Goal: Transaction & Acquisition: Book appointment/travel/reservation

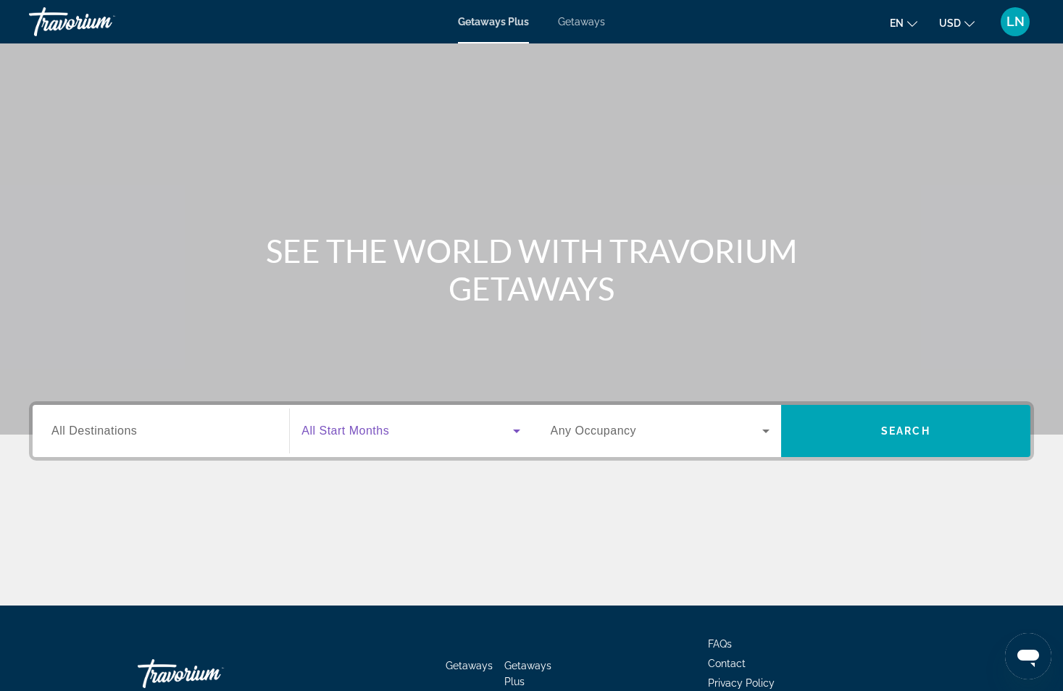
click at [515, 430] on icon "Search widget" at bounding box center [516, 432] width 7 height 4
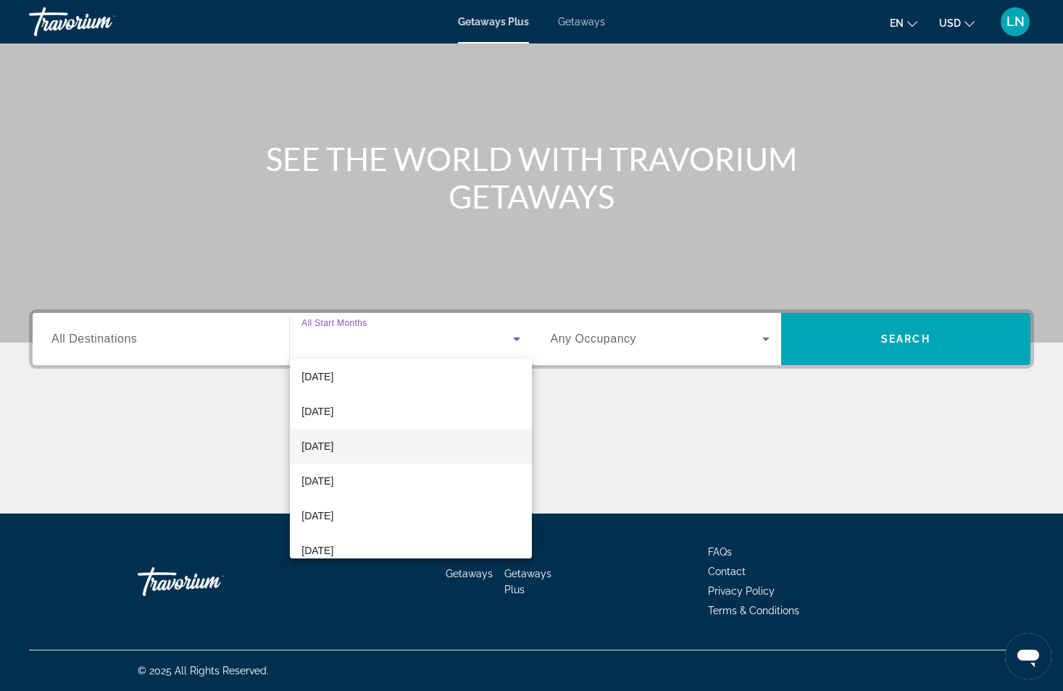
scroll to position [145, 0]
click at [333, 412] on span "February 2026" at bounding box center [317, 411] width 32 height 17
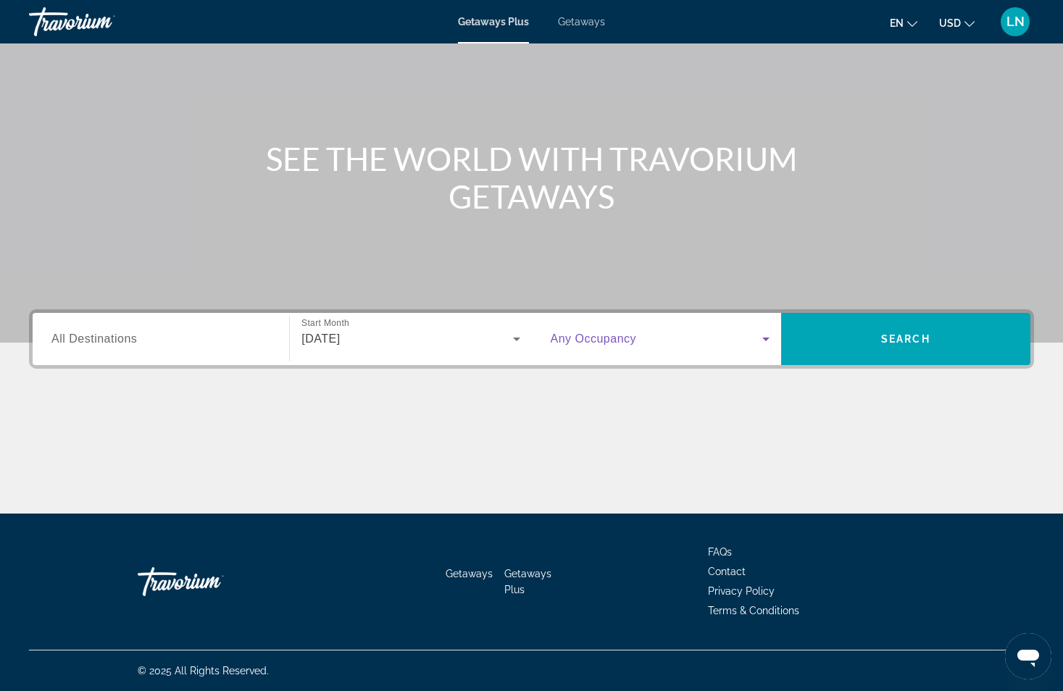
click at [768, 341] on icon "Search widget" at bounding box center [765, 338] width 17 height 17
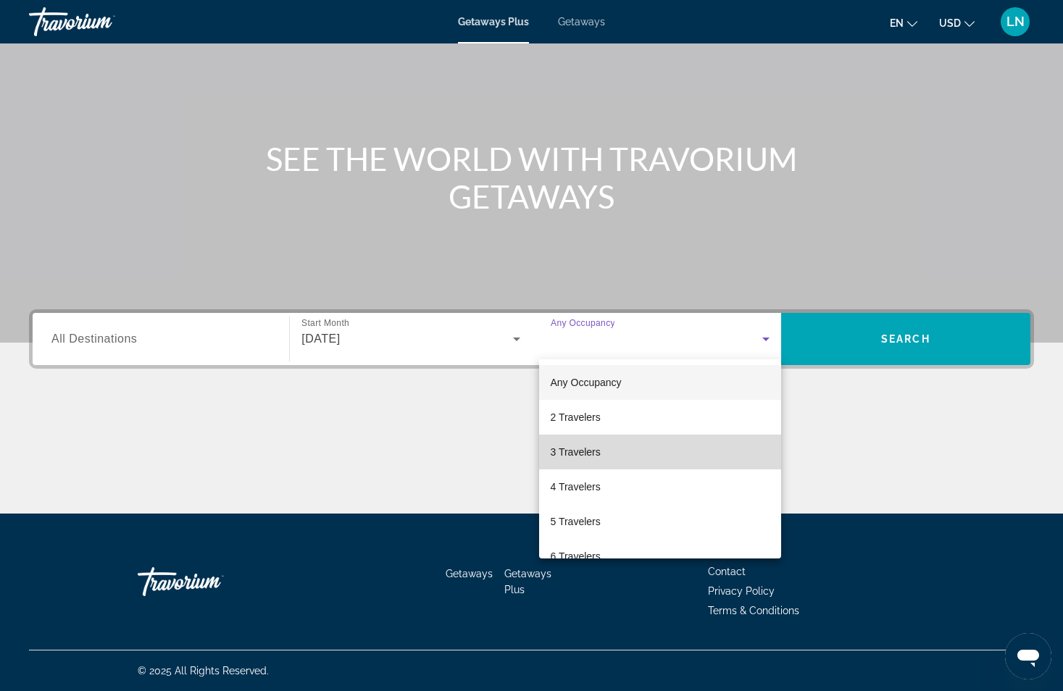
click at [677, 444] on mat-option "3 Travelers" at bounding box center [660, 452] width 242 height 35
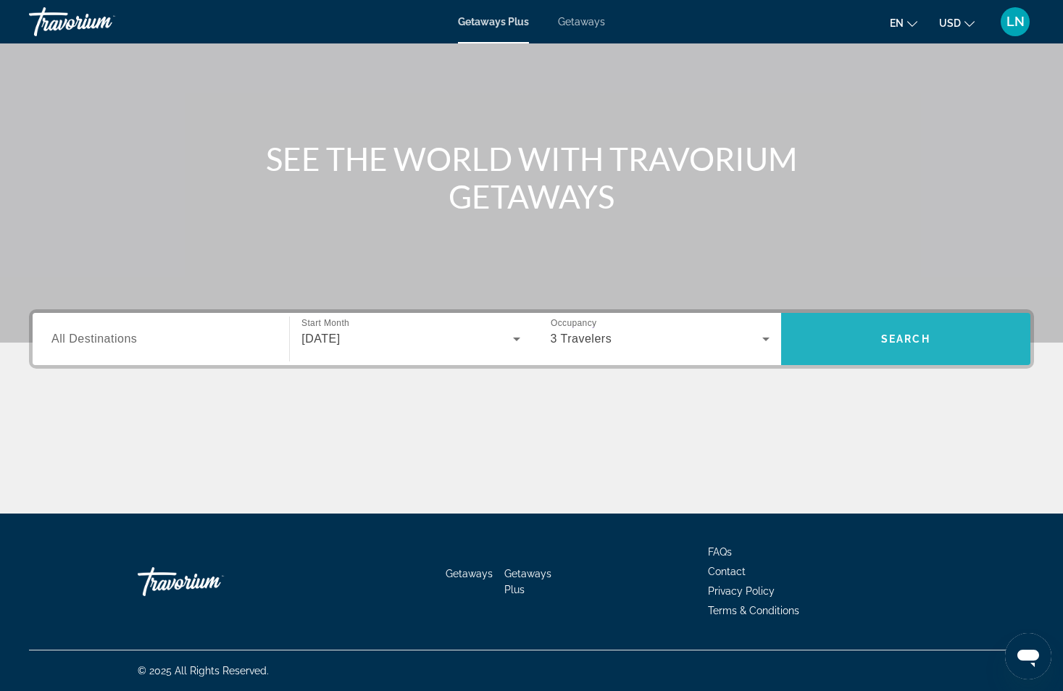
click at [925, 330] on span "Search" at bounding box center [905, 339] width 249 height 35
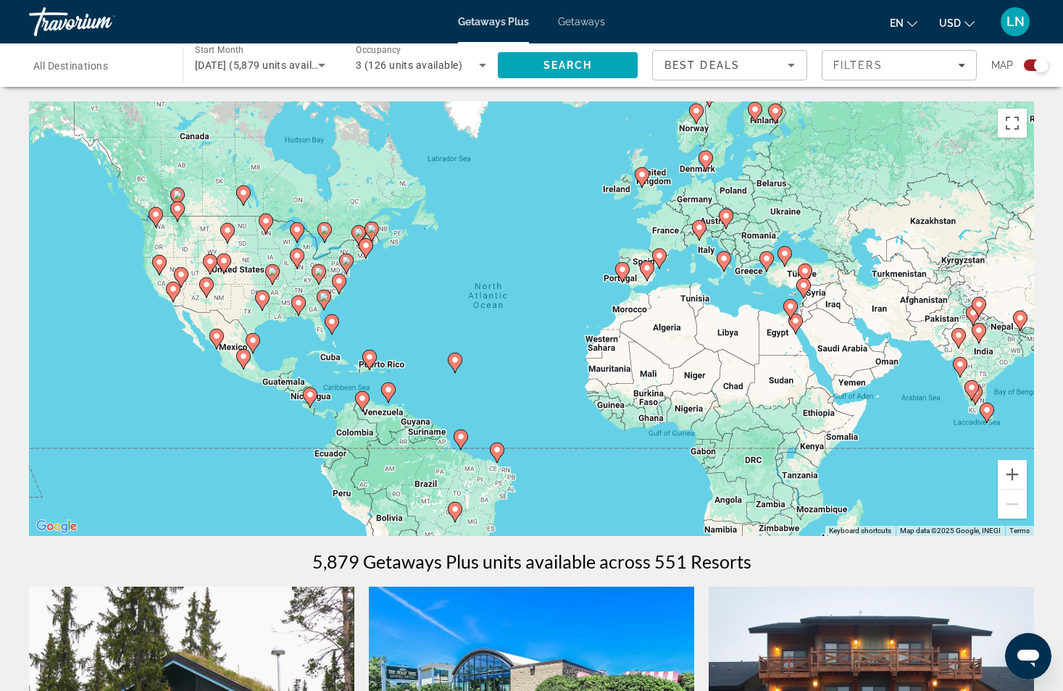
click at [791, 66] on icon "Sort by" at bounding box center [791, 66] width 7 height 4
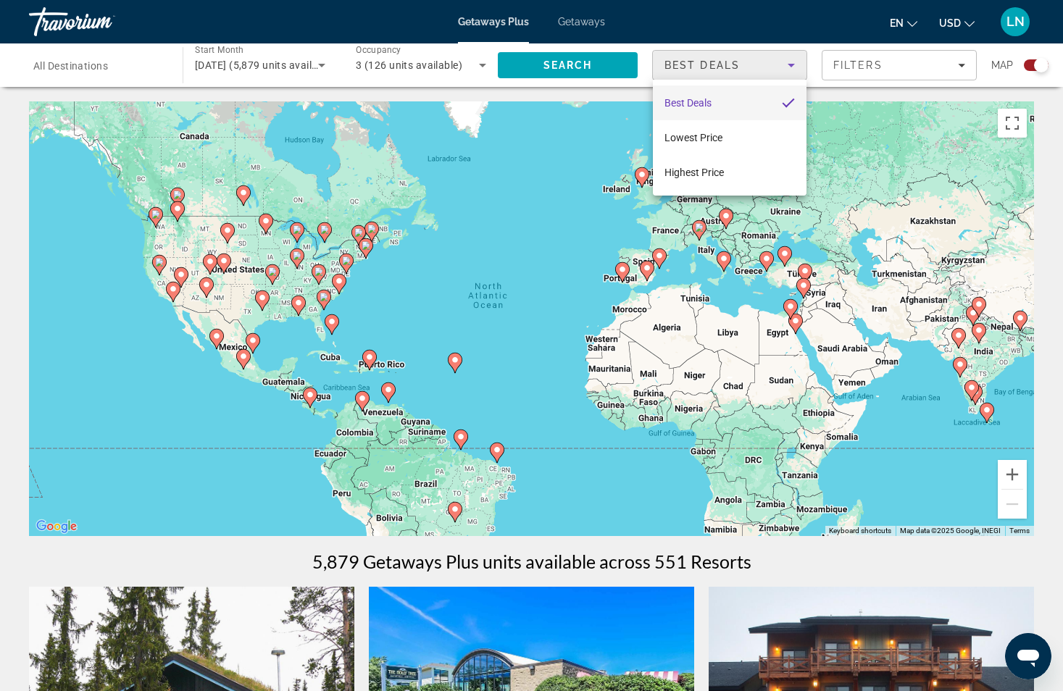
click at [791, 66] on div at bounding box center [531, 345] width 1063 height 691
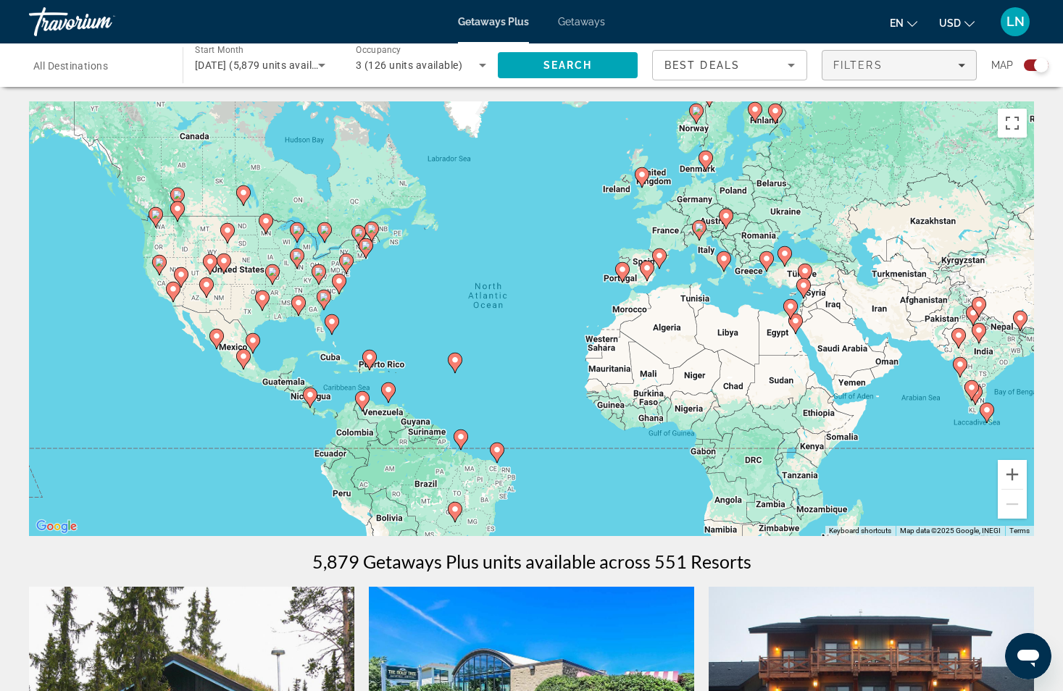
click at [958, 69] on div "Filters" at bounding box center [899, 65] width 132 height 12
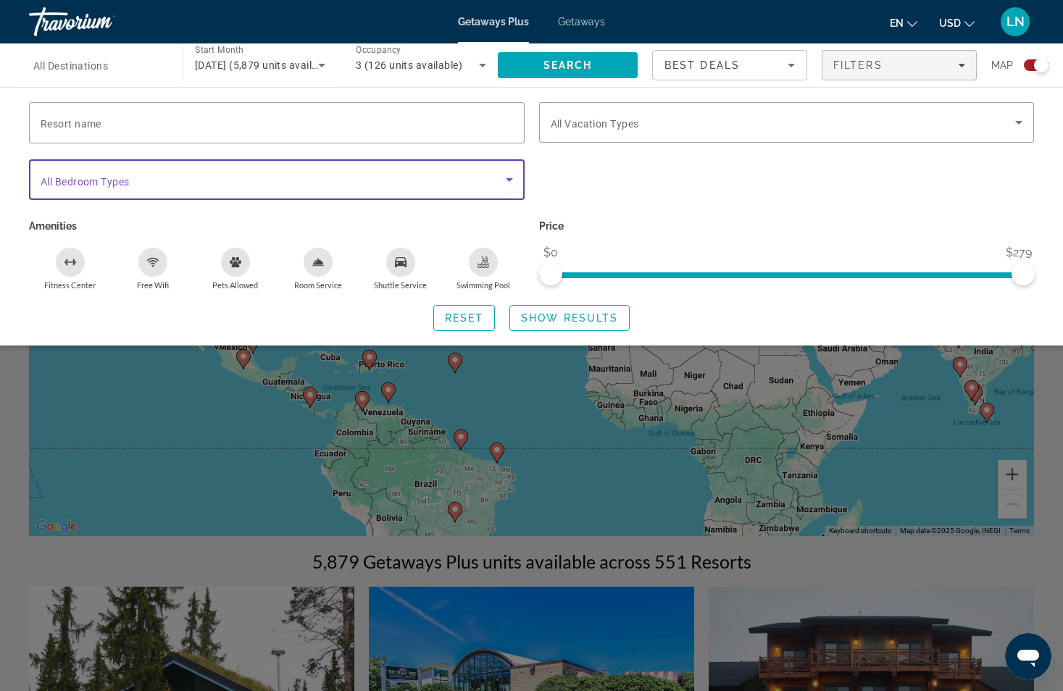
click at [507, 182] on icon "Search widget" at bounding box center [509, 179] width 17 height 17
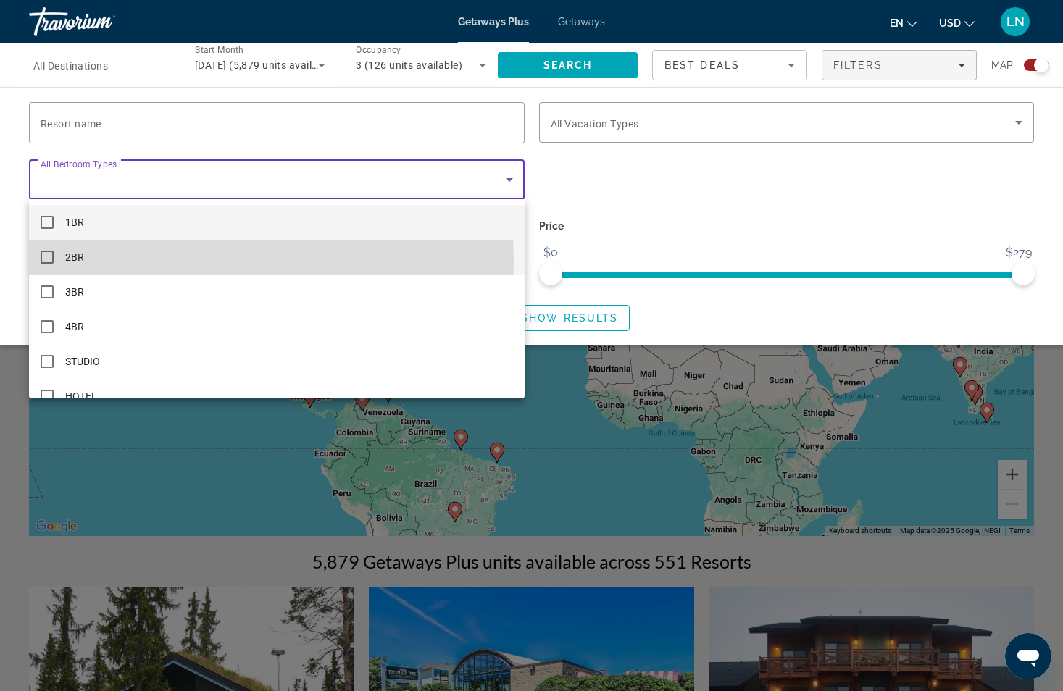
click at [44, 261] on mat-pseudo-checkbox at bounding box center [47, 257] width 13 height 13
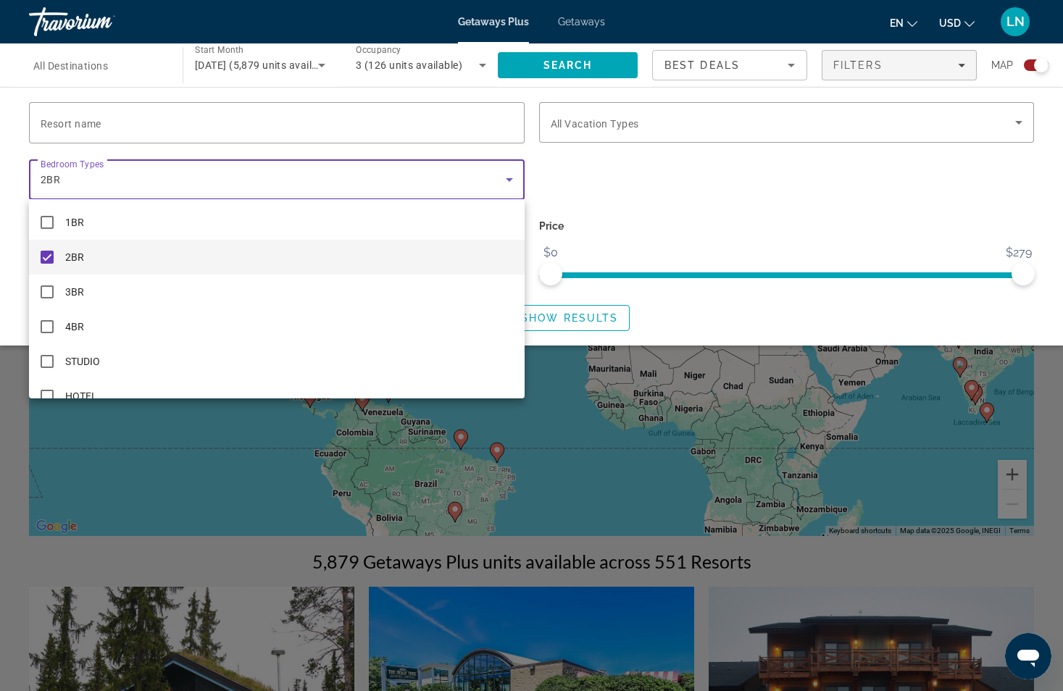
click at [500, 183] on div at bounding box center [531, 345] width 1063 height 691
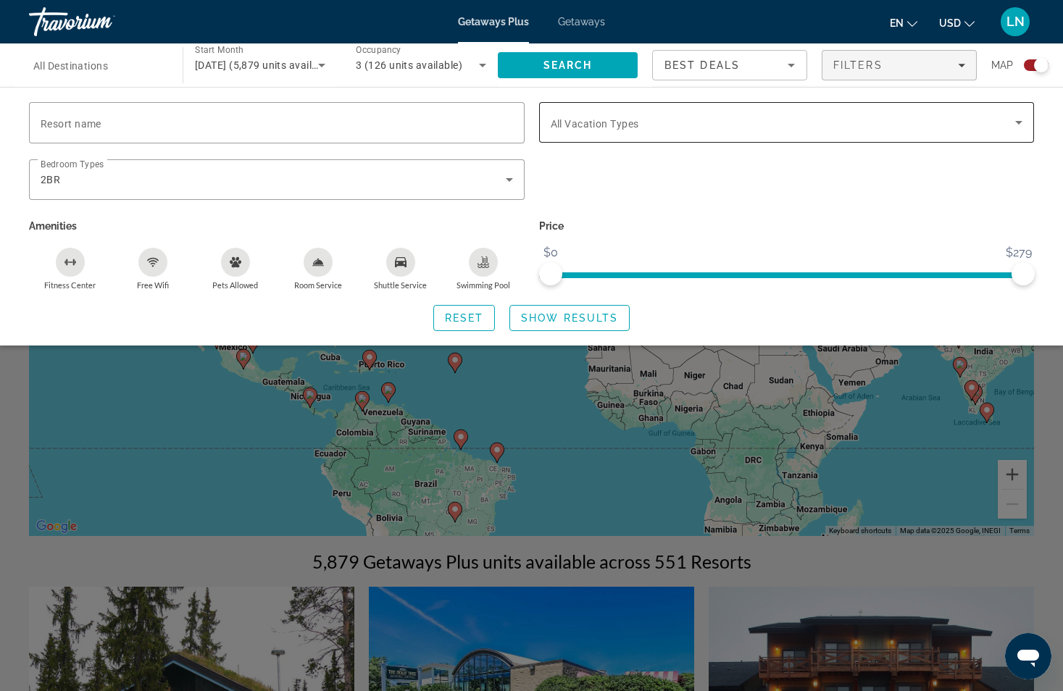
click at [1024, 117] on icon "Search widget" at bounding box center [1018, 122] width 17 height 17
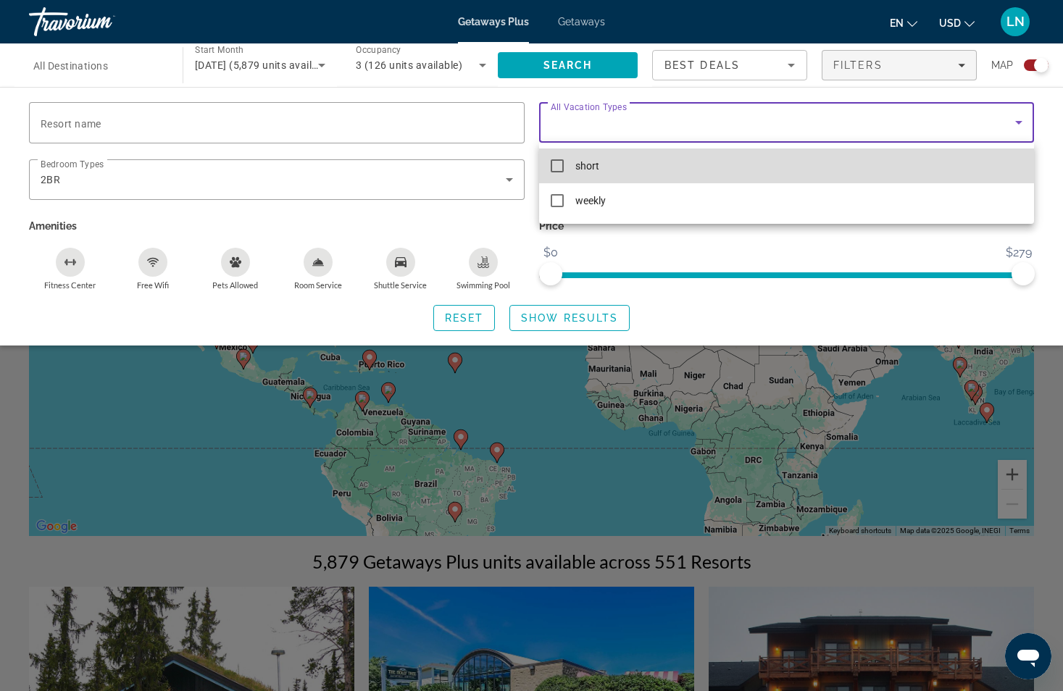
click at [549, 162] on mat-option "short" at bounding box center [787, 166] width 496 height 35
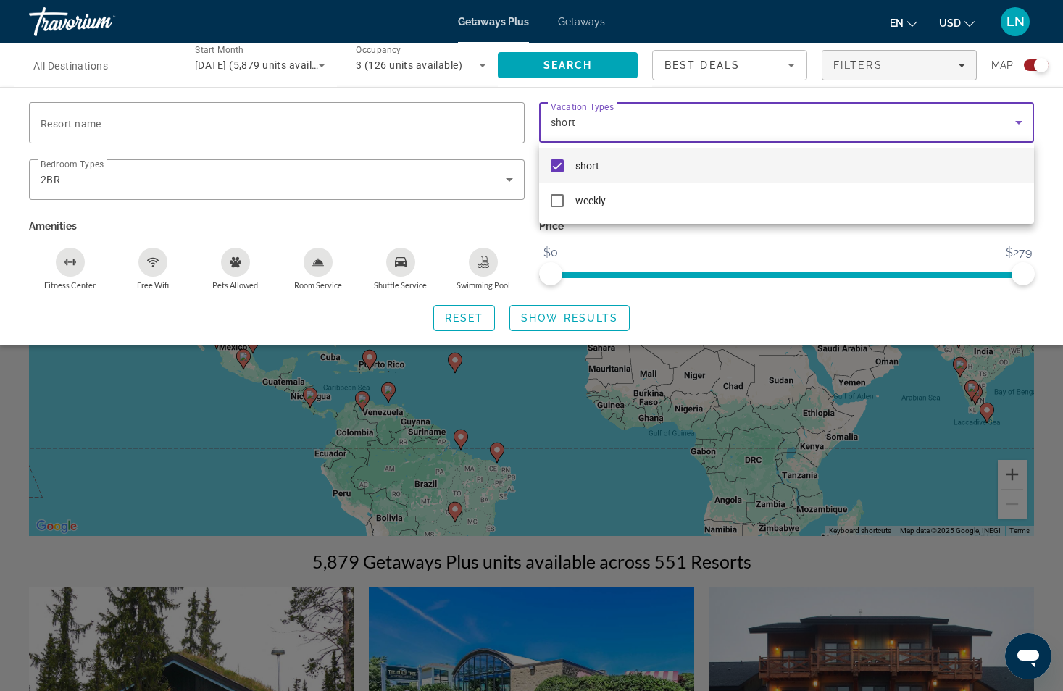
click at [778, 262] on div at bounding box center [531, 345] width 1063 height 691
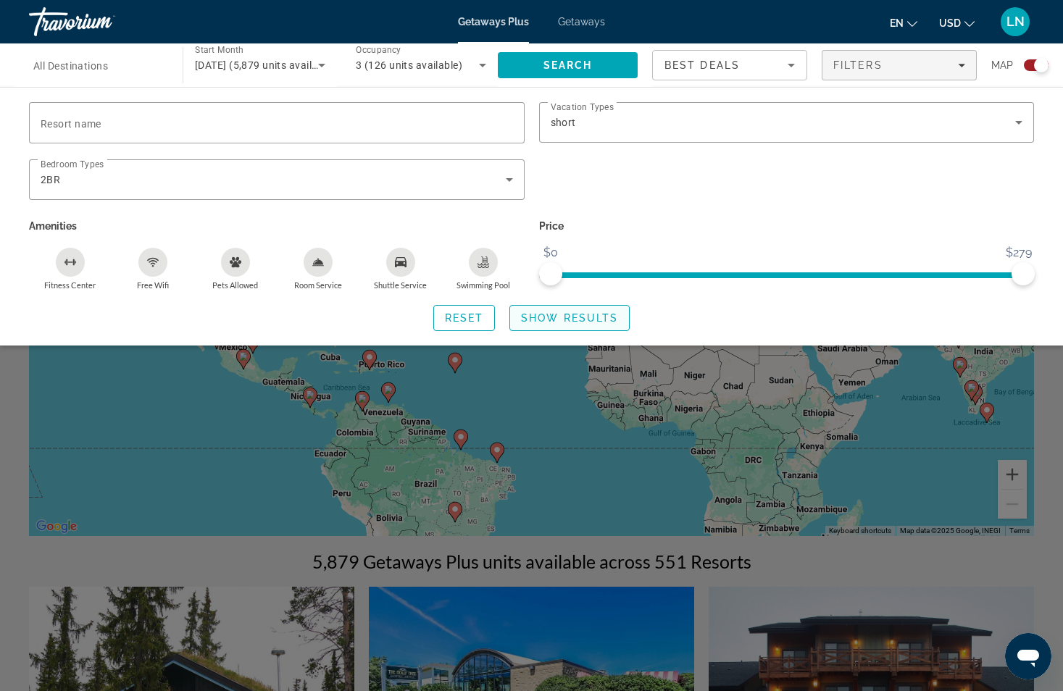
click at [592, 321] on span "Show Results" at bounding box center [569, 318] width 97 height 12
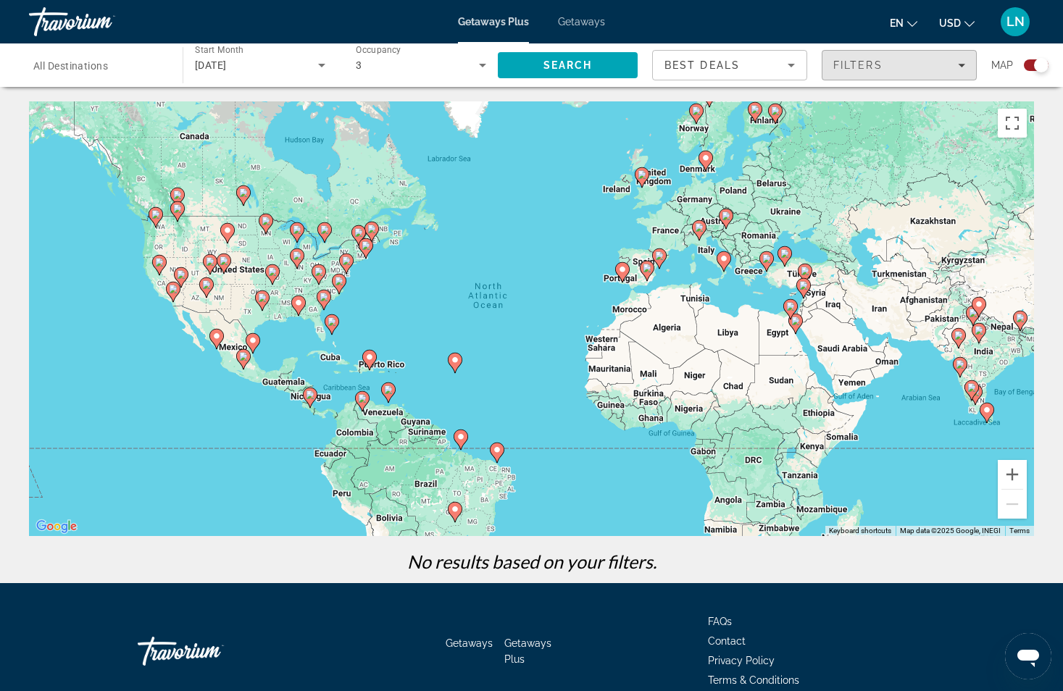
click at [962, 62] on icon "Filters" at bounding box center [961, 65] width 7 height 7
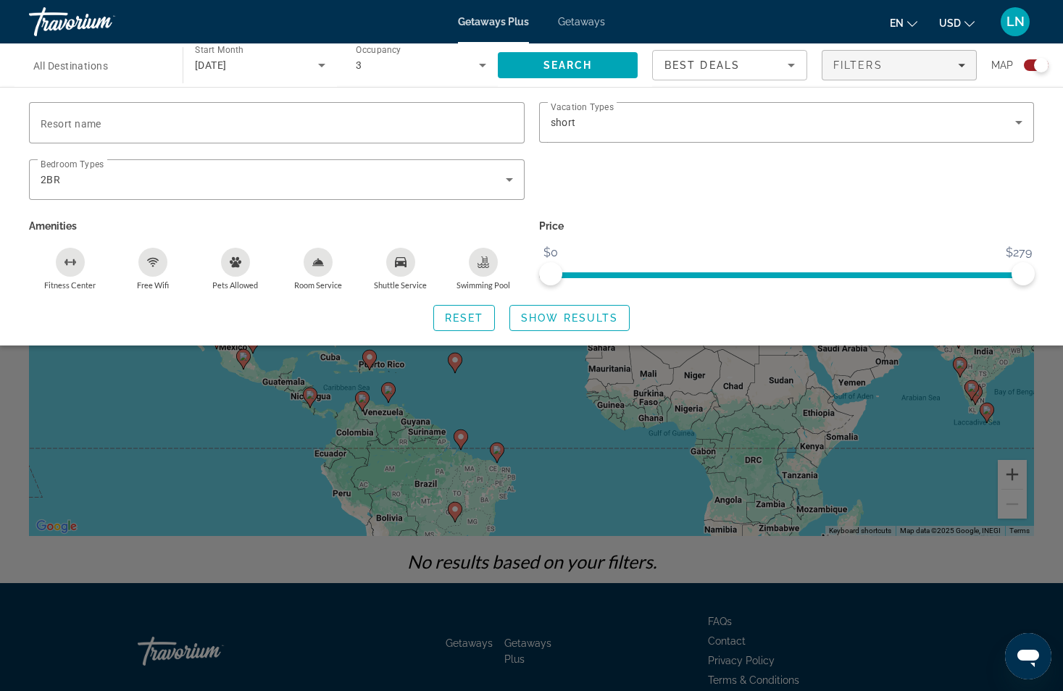
click at [486, 271] on div "Swimming Pool" at bounding box center [483, 262] width 29 height 29
click at [405, 268] on div "Shuttle Service" at bounding box center [400, 262] width 29 height 29
click at [149, 267] on icon "Free Wifi" at bounding box center [153, 263] width 12 height 12
click at [573, 313] on span "Show Results" at bounding box center [569, 318] width 97 height 12
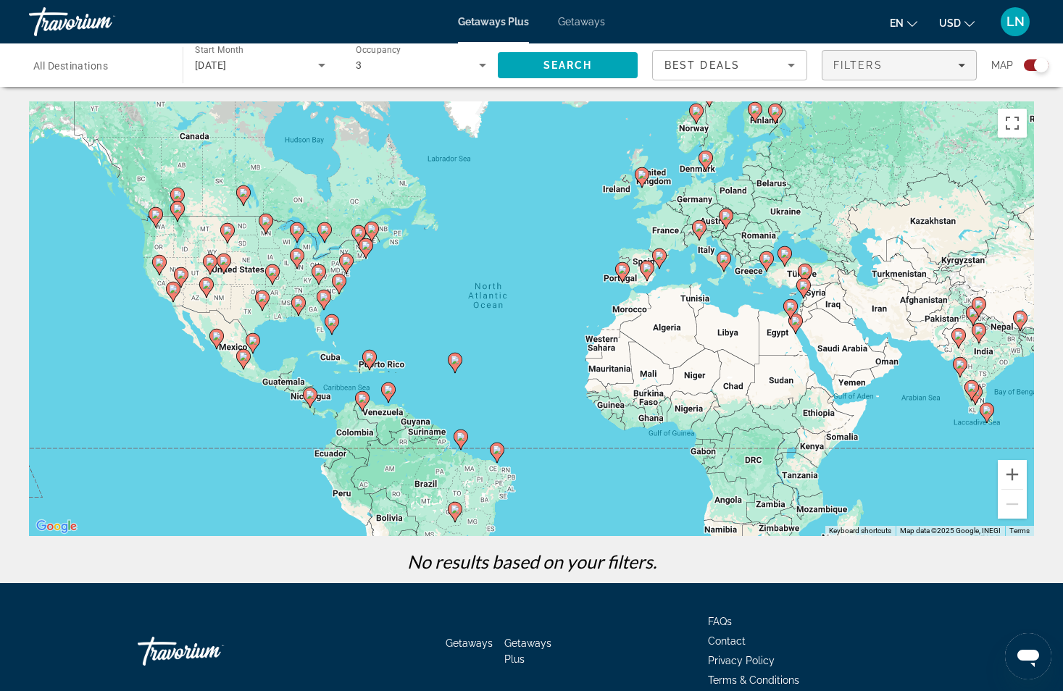
click at [959, 67] on icon "Filters" at bounding box center [961, 65] width 7 height 7
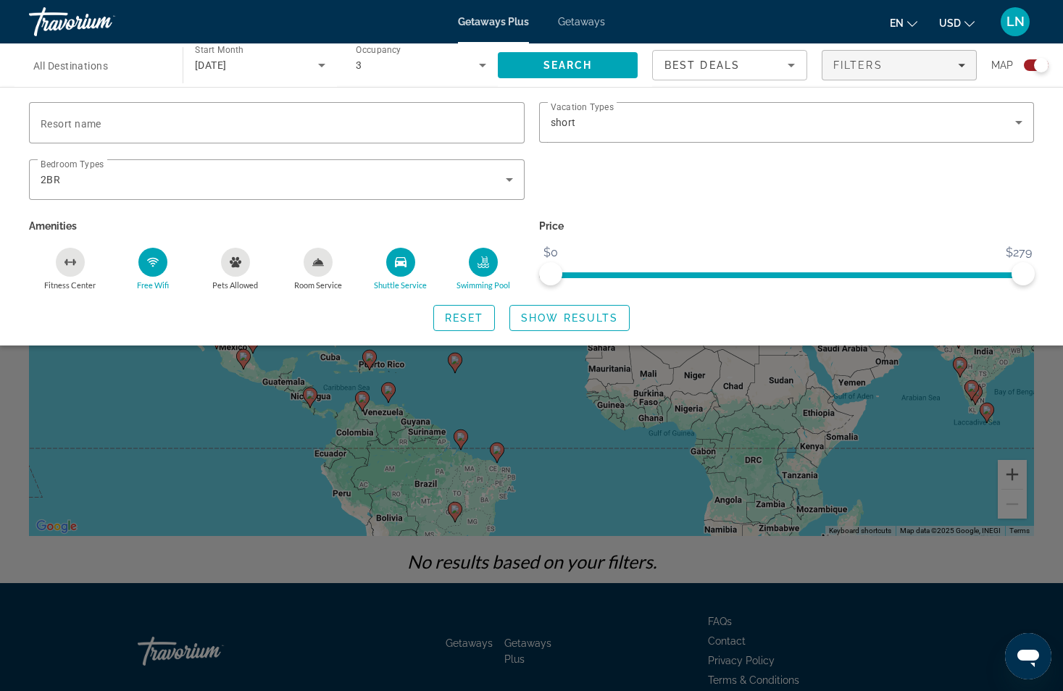
click at [405, 272] on div "Shuttle Service" at bounding box center [400, 262] width 29 height 29
click at [552, 314] on span "Show Results" at bounding box center [569, 318] width 97 height 12
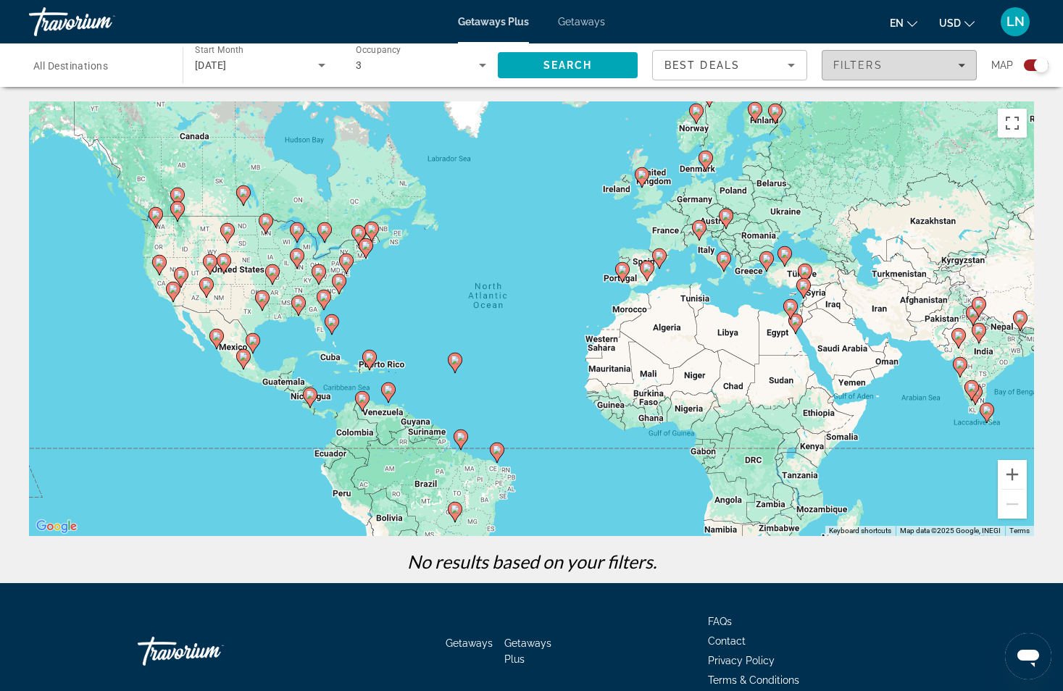
click at [902, 61] on div "Filters" at bounding box center [899, 65] width 132 height 12
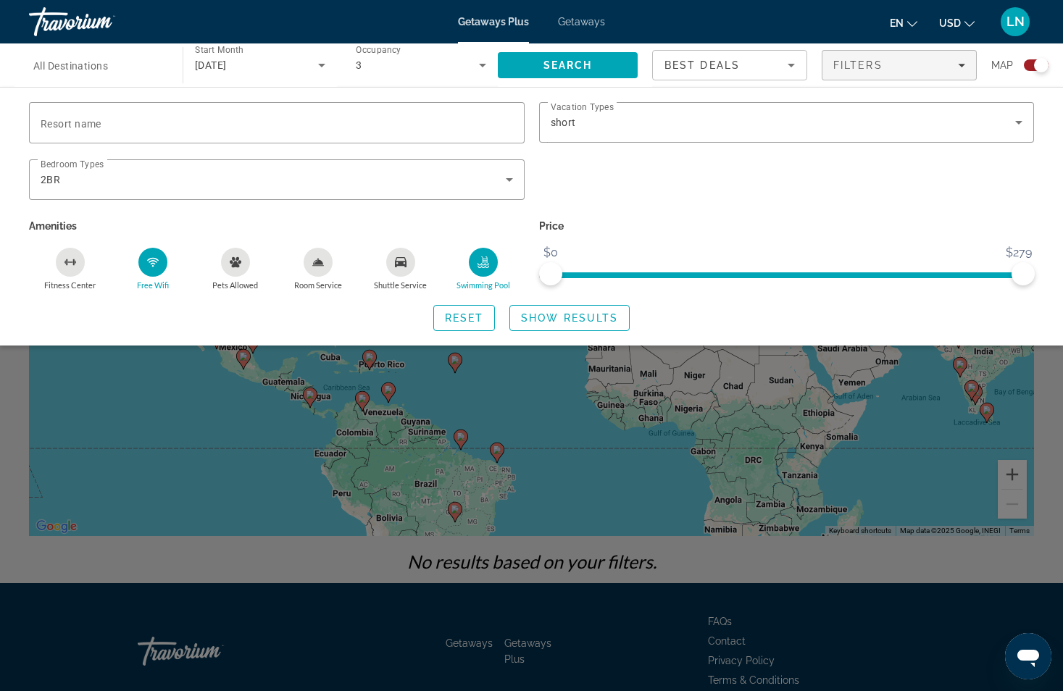
click at [139, 267] on div "Free Wifi" at bounding box center [152, 262] width 29 height 29
click at [479, 255] on div "Swimming Pool" at bounding box center [483, 262] width 29 height 29
click at [602, 328] on span "Search widget" at bounding box center [569, 318] width 119 height 35
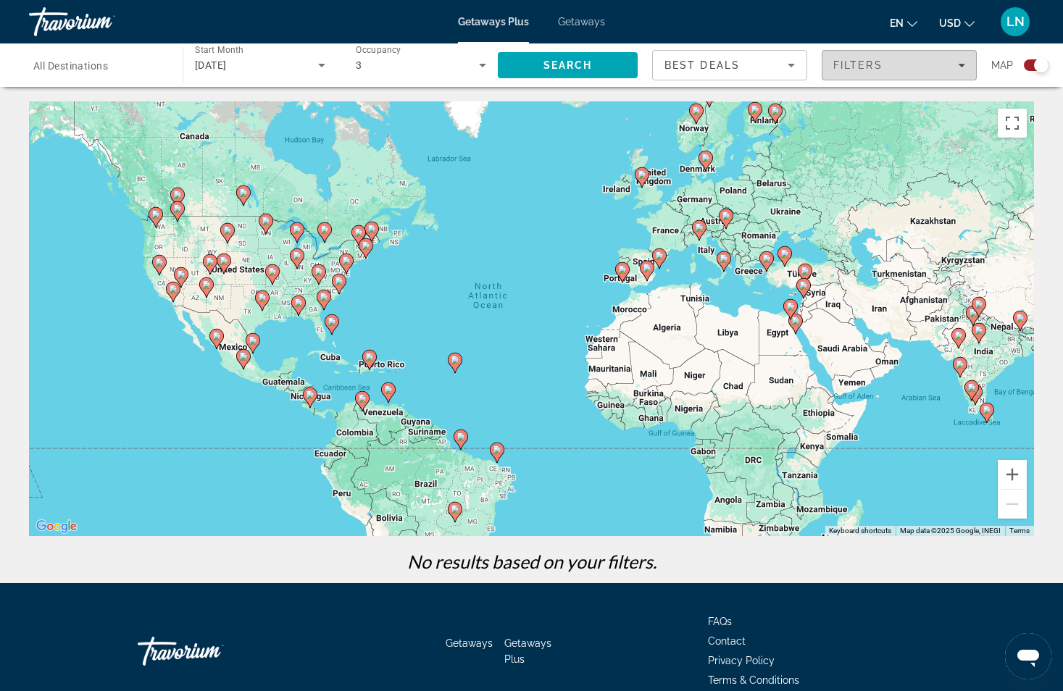
click at [954, 54] on span "Filters" at bounding box center [899, 65] width 154 height 35
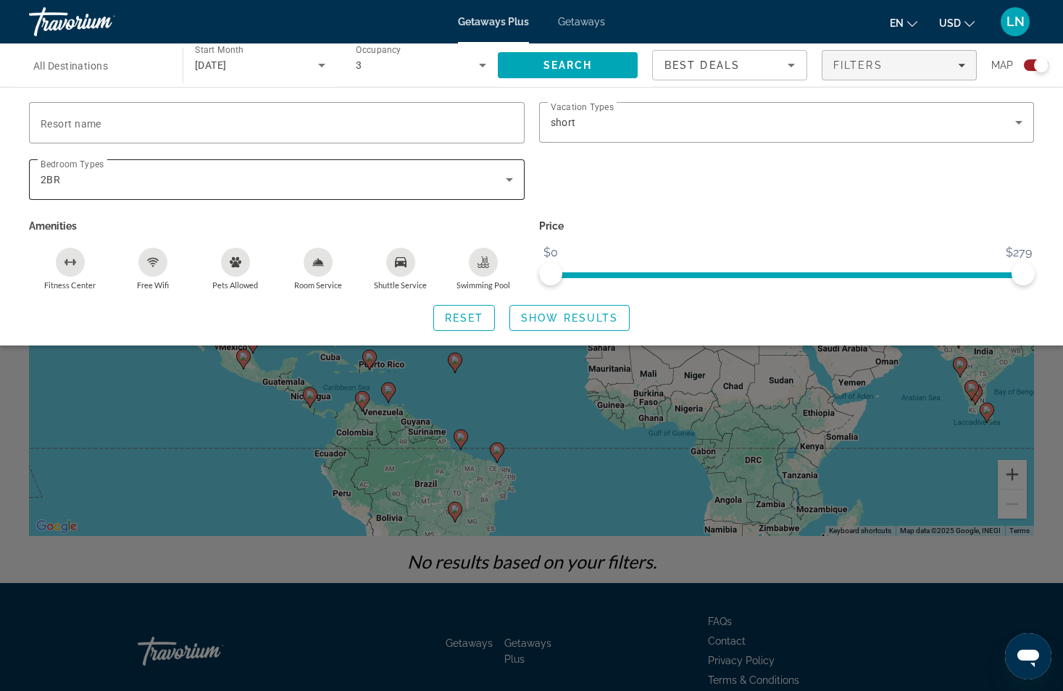
click at [515, 188] on div "Bedroom Types All Bedroom Types 2BR" at bounding box center [277, 179] width 496 height 41
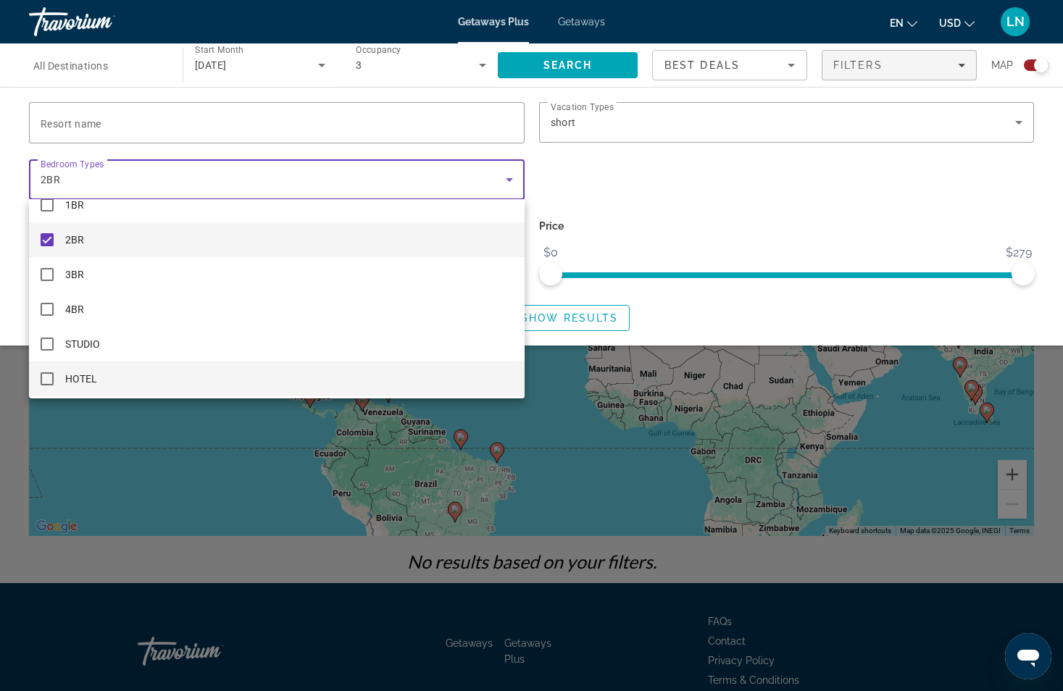
scroll to position [21, 0]
click at [43, 377] on mat-pseudo-checkbox at bounding box center [47, 375] width 13 height 13
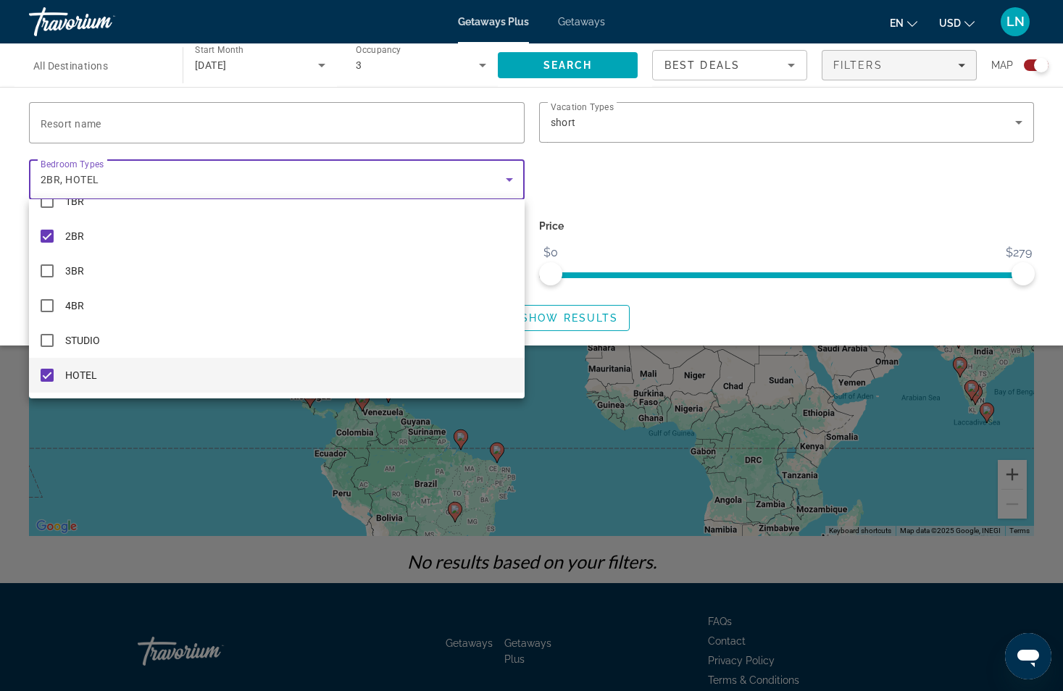
click at [705, 208] on div at bounding box center [531, 345] width 1063 height 691
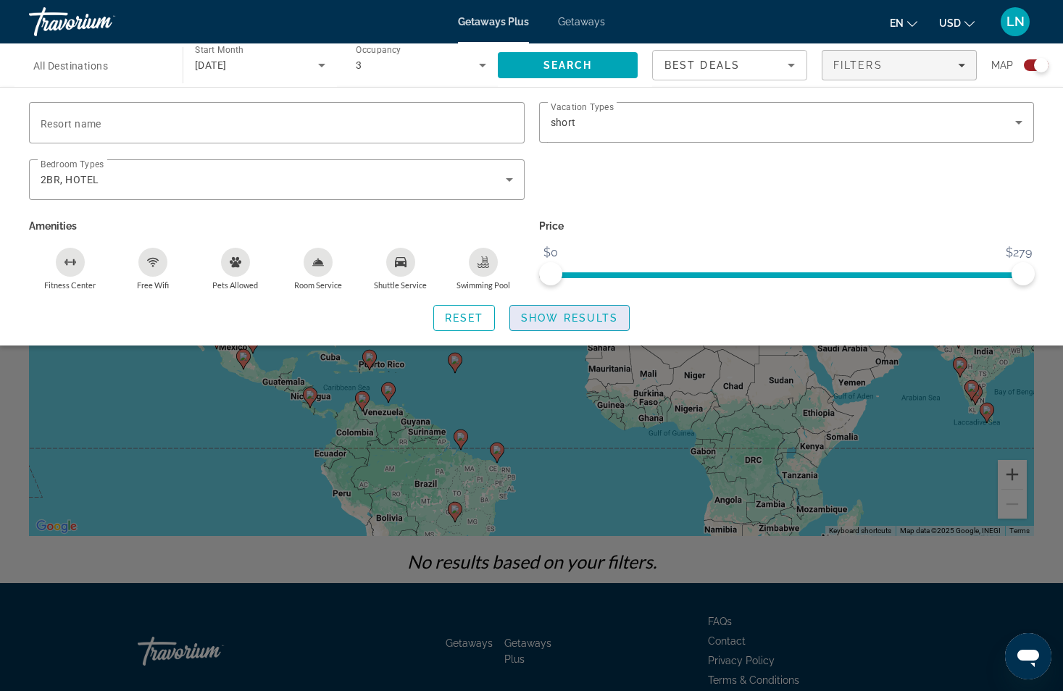
click at [587, 317] on span "Show Results" at bounding box center [569, 318] width 97 height 12
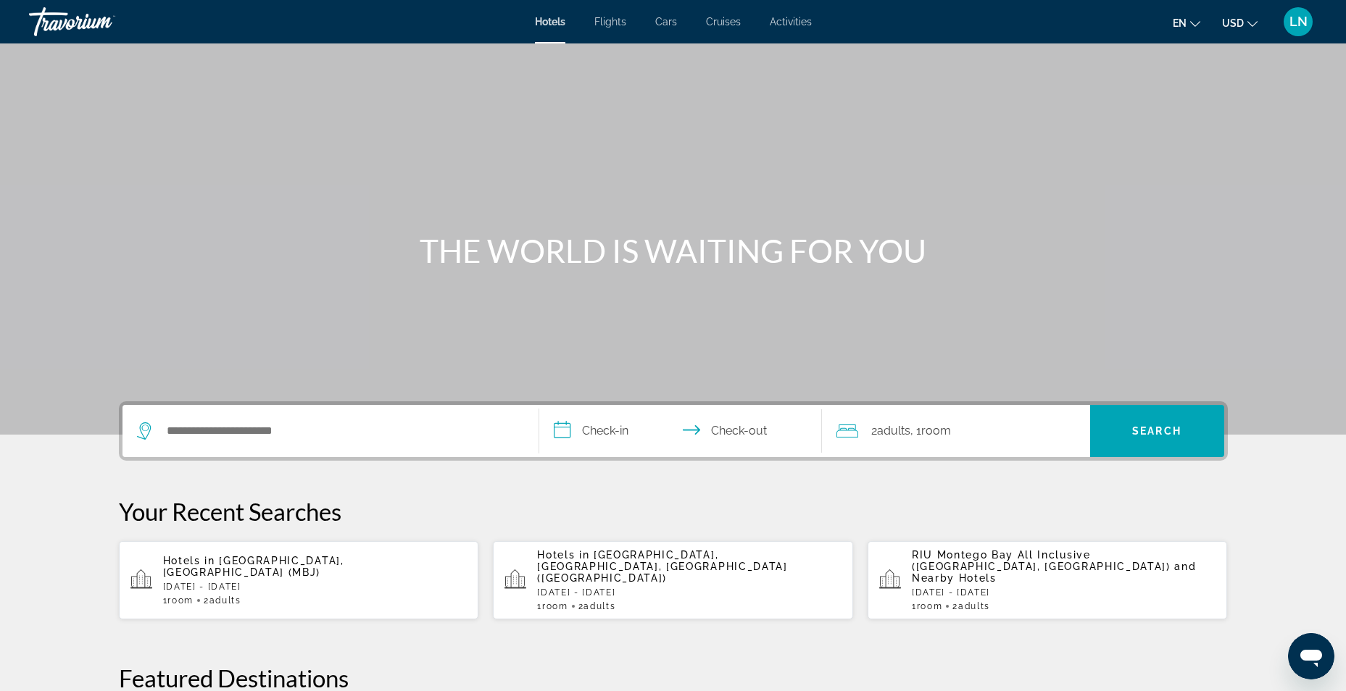
click at [565, 570] on div "Hotels in [GEOGRAPHIC_DATA], [GEOGRAPHIC_DATA], [GEOGRAPHIC_DATA] ([GEOGRAPHIC_…" at bounding box center [689, 580] width 304 height 62
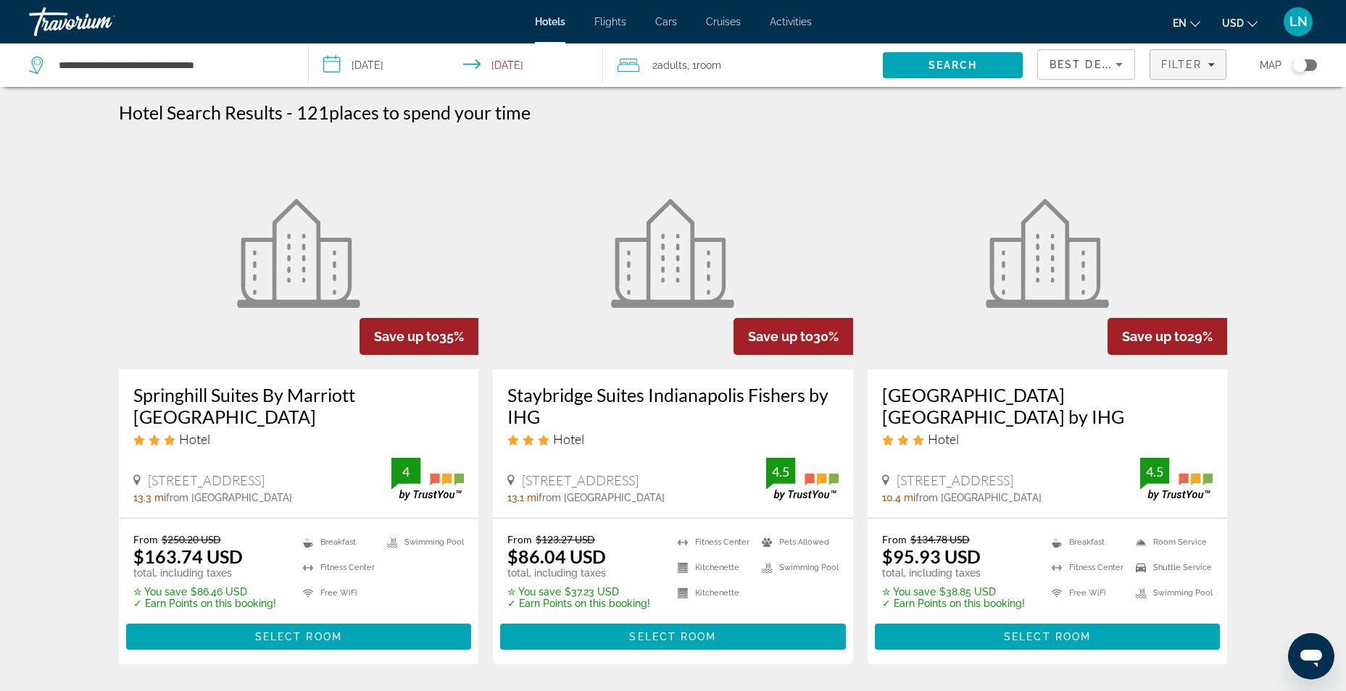
click at [1212, 61] on icon "Filters" at bounding box center [1210, 64] width 7 height 7
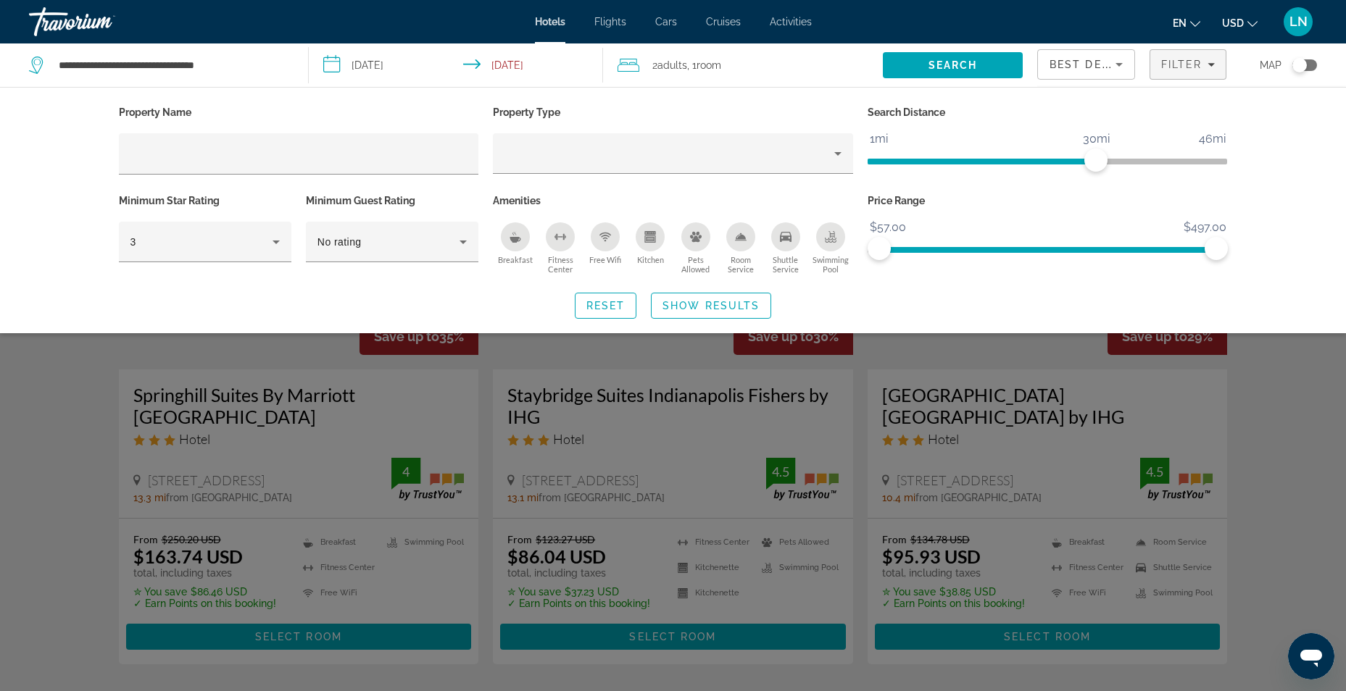
click at [782, 245] on div "Shuttle Service" at bounding box center [785, 236] width 29 height 29
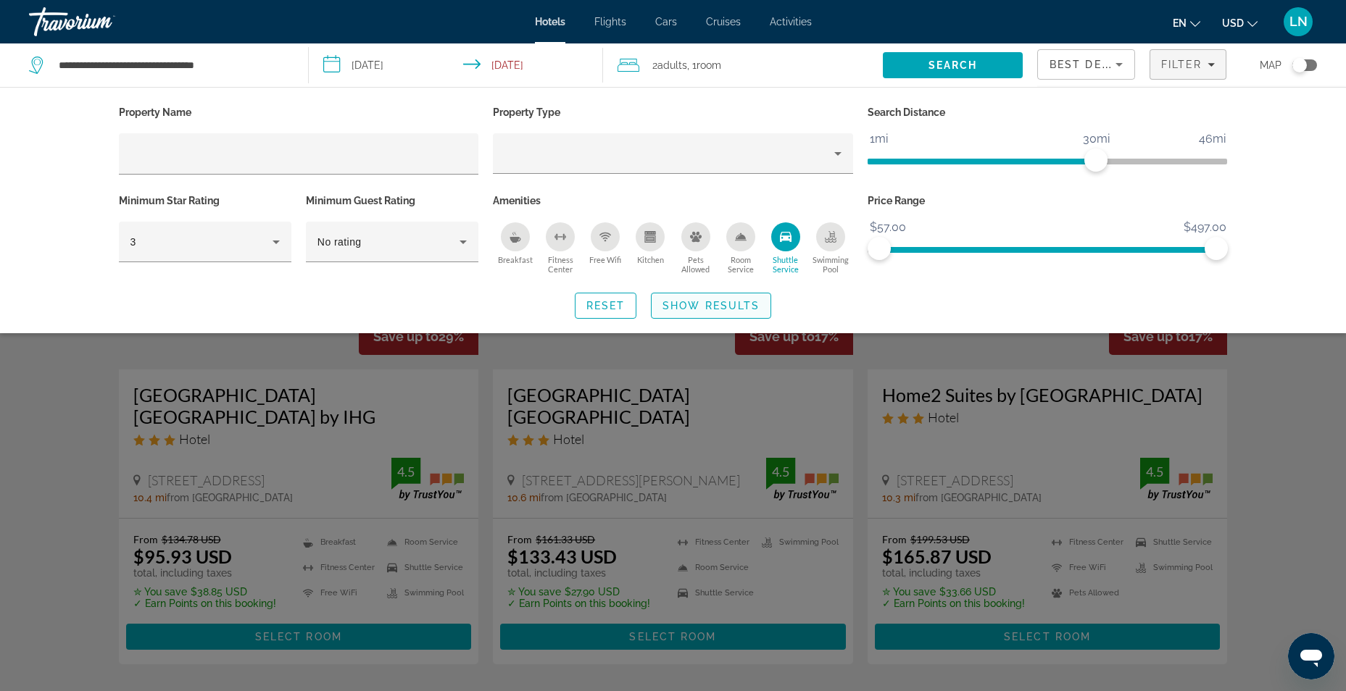
click at [704, 305] on span "Show Results" at bounding box center [710, 306] width 97 height 12
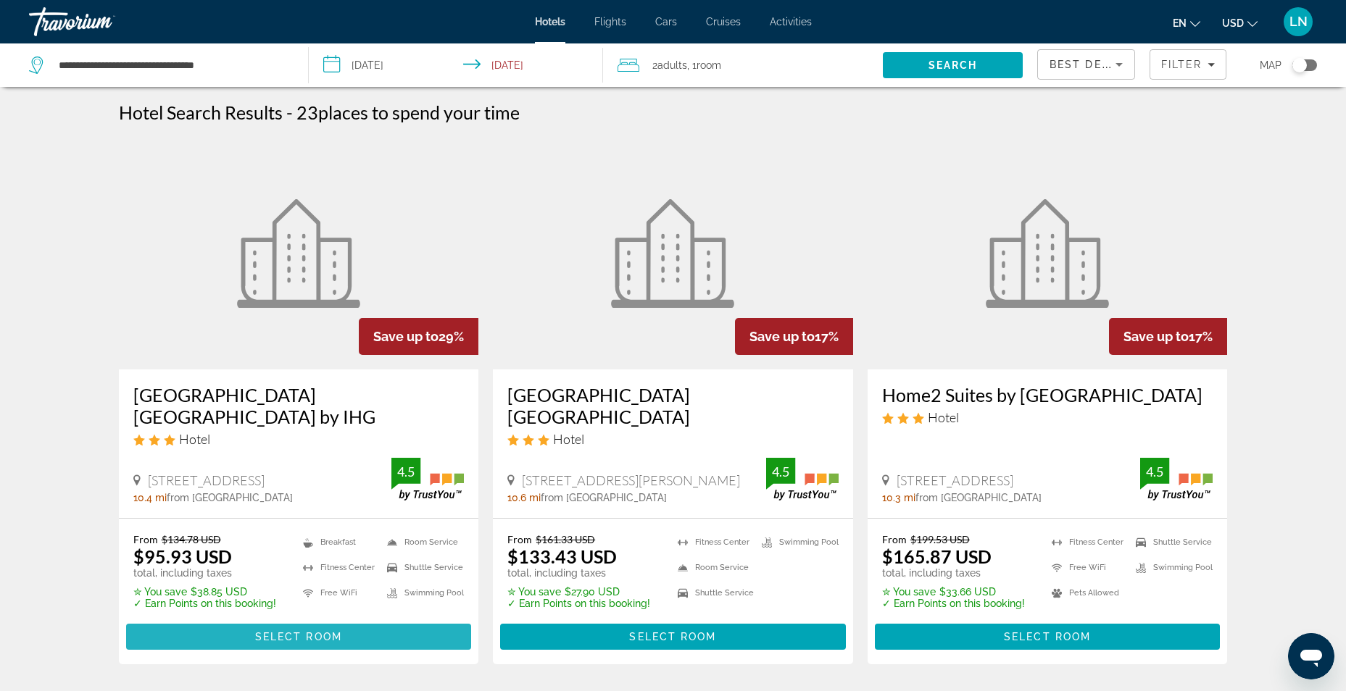
click at [272, 629] on span "Main content" at bounding box center [299, 637] width 346 height 35
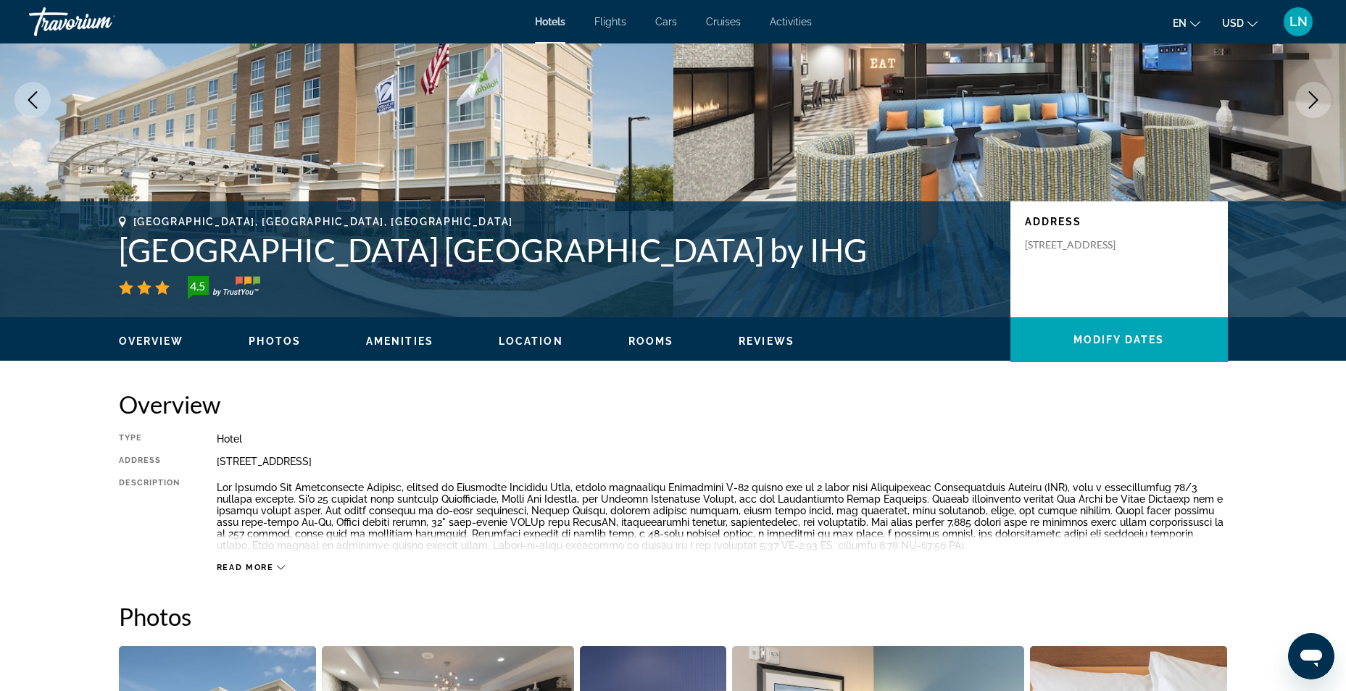
scroll to position [362, 0]
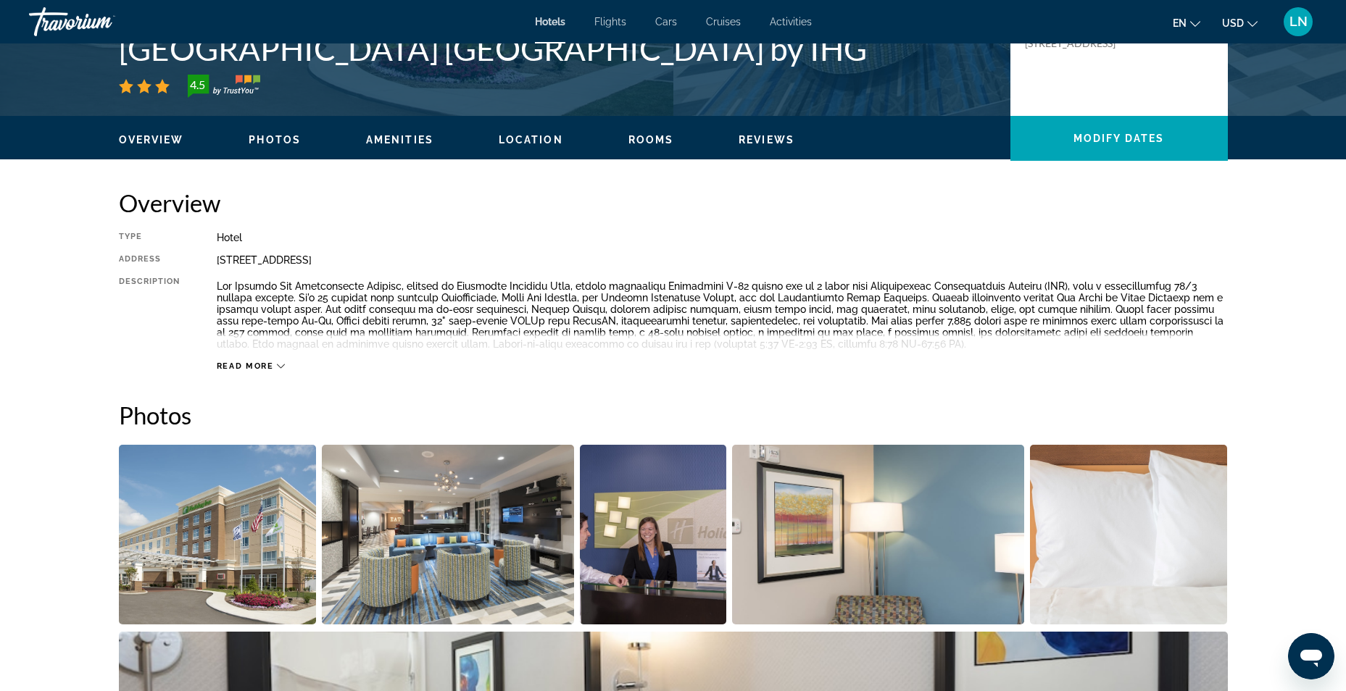
click at [252, 370] on span "Read more" at bounding box center [245, 366] width 57 height 9
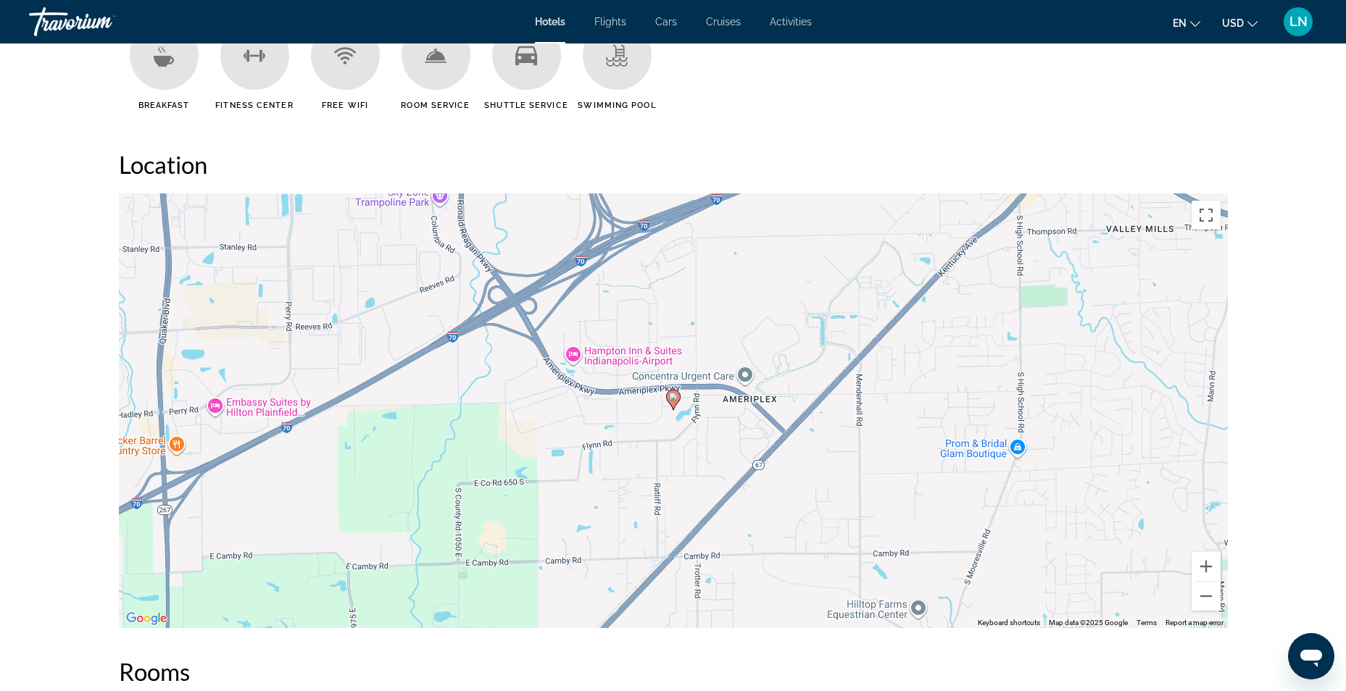
scroll to position [1594, 0]
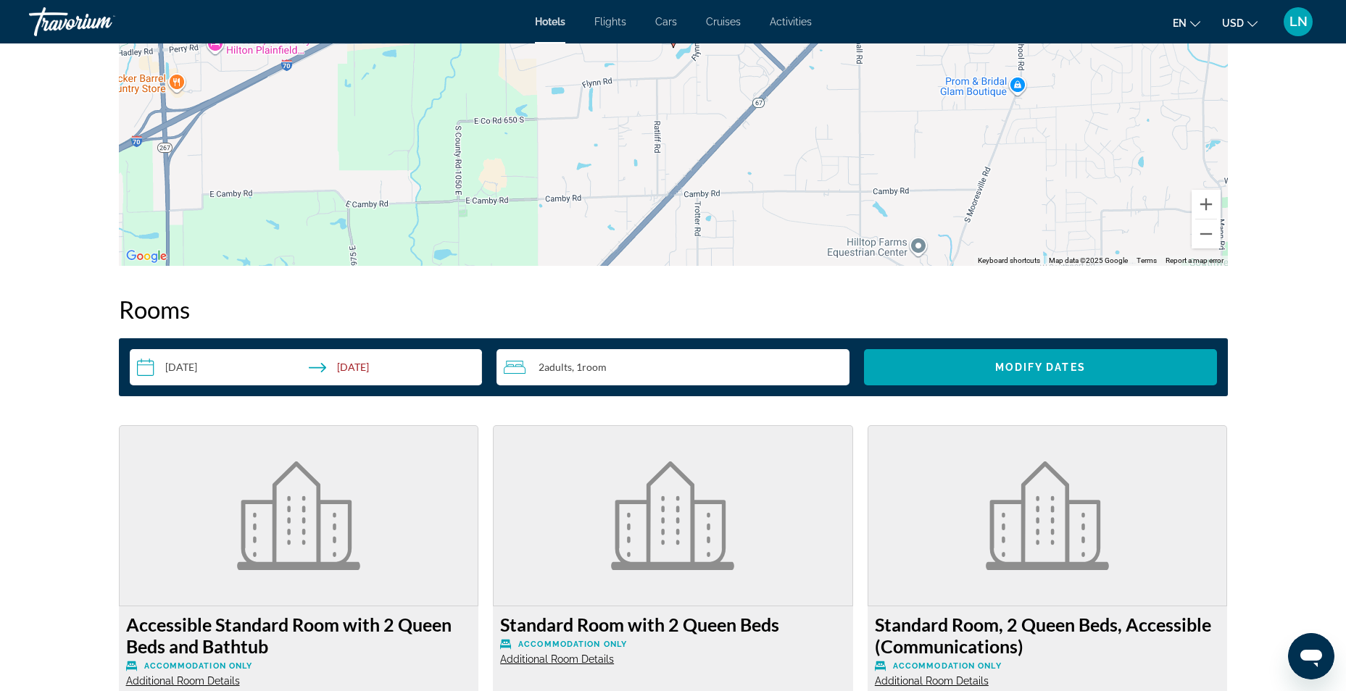
click at [170, 367] on input "**********" at bounding box center [309, 369] width 359 height 41
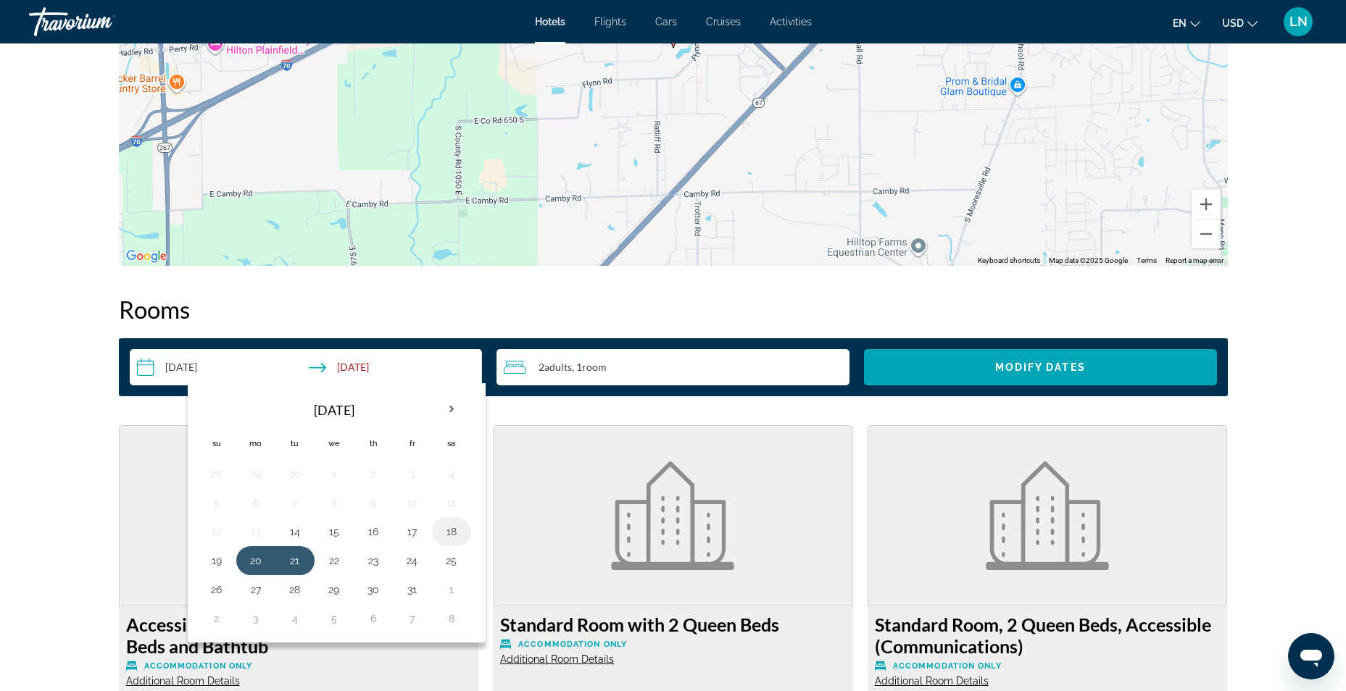
click at [452, 536] on button "18" at bounding box center [451, 532] width 23 height 20
click at [302, 563] on button "21" at bounding box center [294, 561] width 23 height 20
type input "**********"
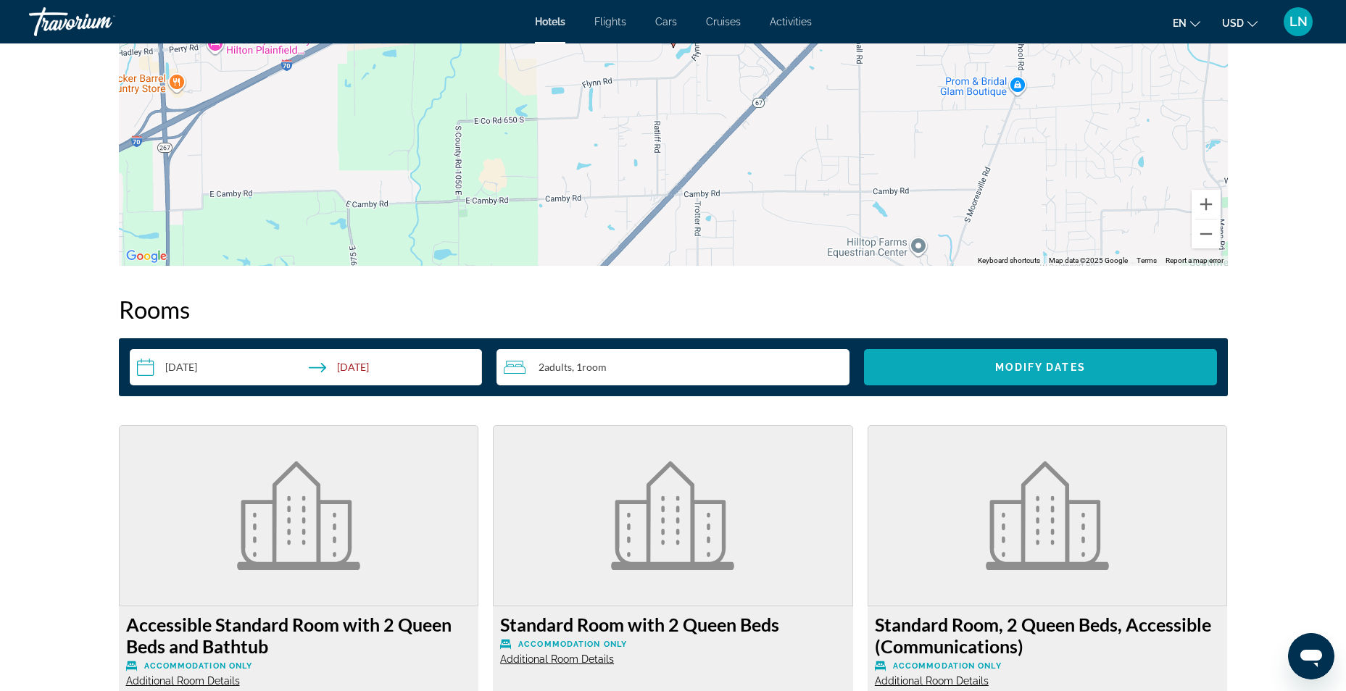
click at [1017, 366] on span "Modify Dates" at bounding box center [1040, 368] width 91 height 12
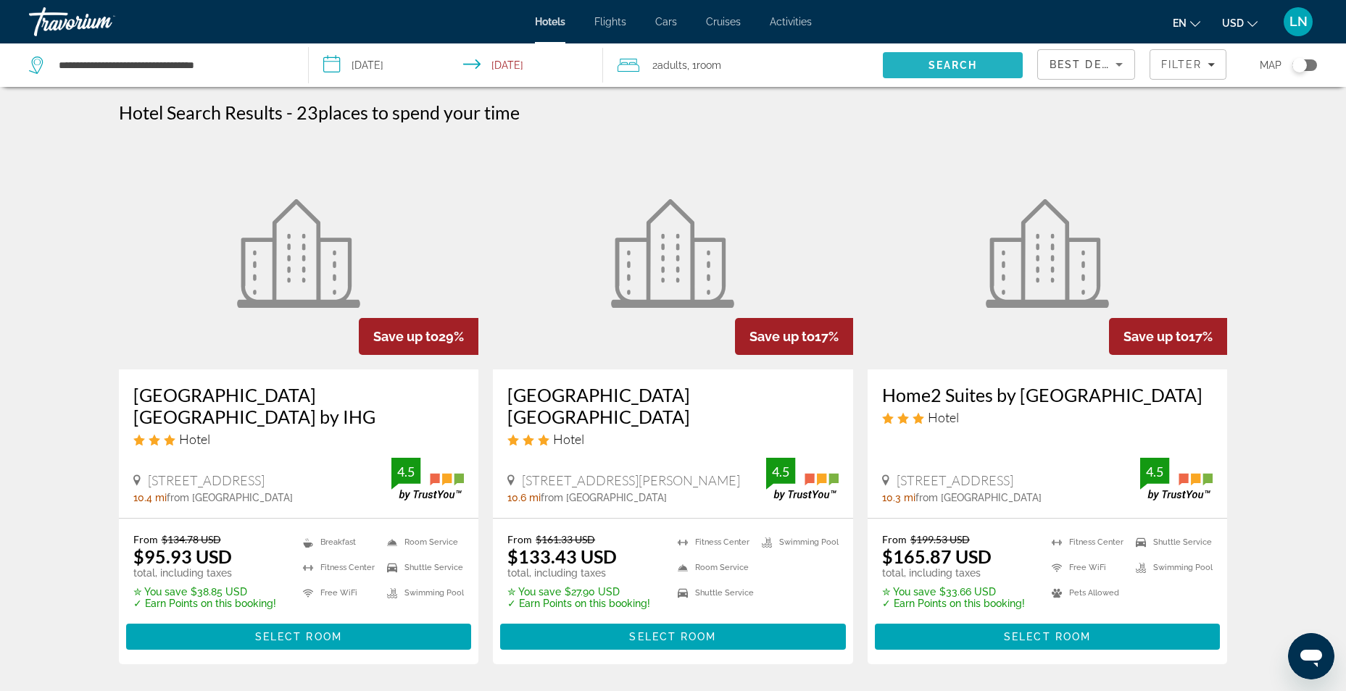
click at [951, 63] on span "Search" at bounding box center [952, 65] width 49 height 12
click at [367, 64] on input "**********" at bounding box center [459, 67] width 300 height 48
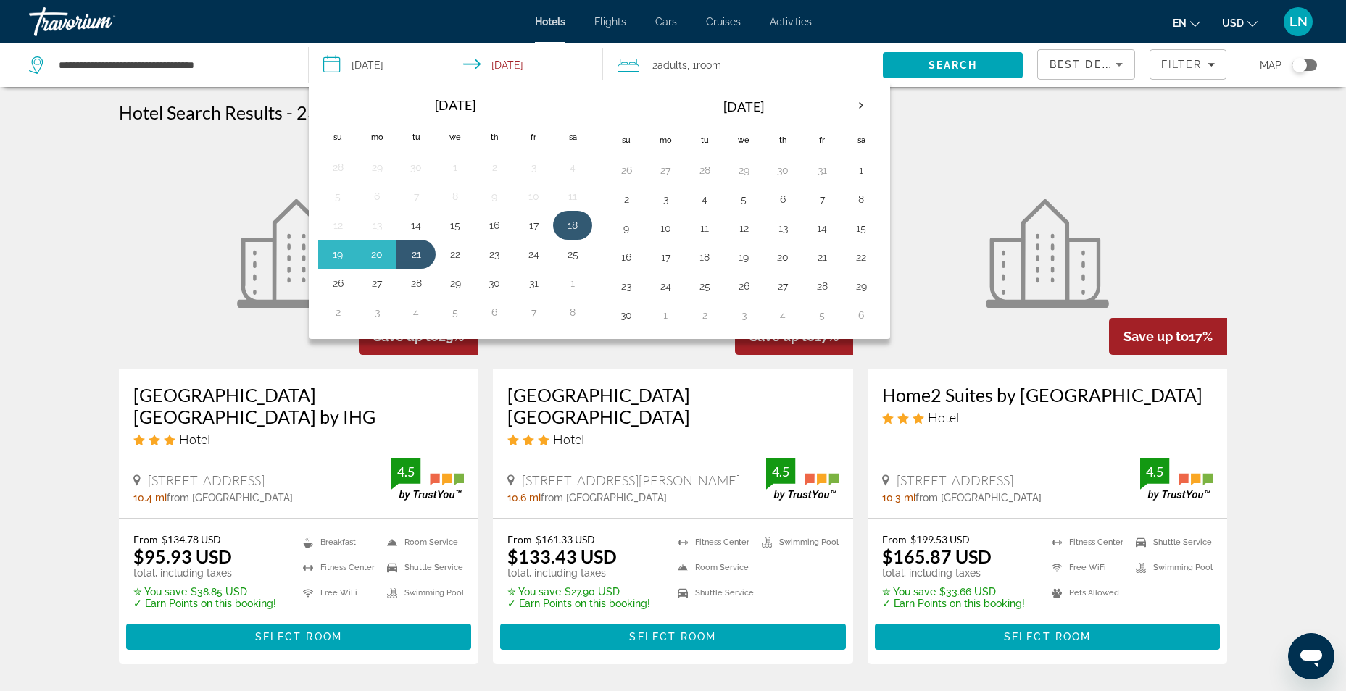
click at [571, 223] on button "18" at bounding box center [572, 225] width 23 height 20
click at [417, 255] on button "21" at bounding box center [415, 254] width 23 height 20
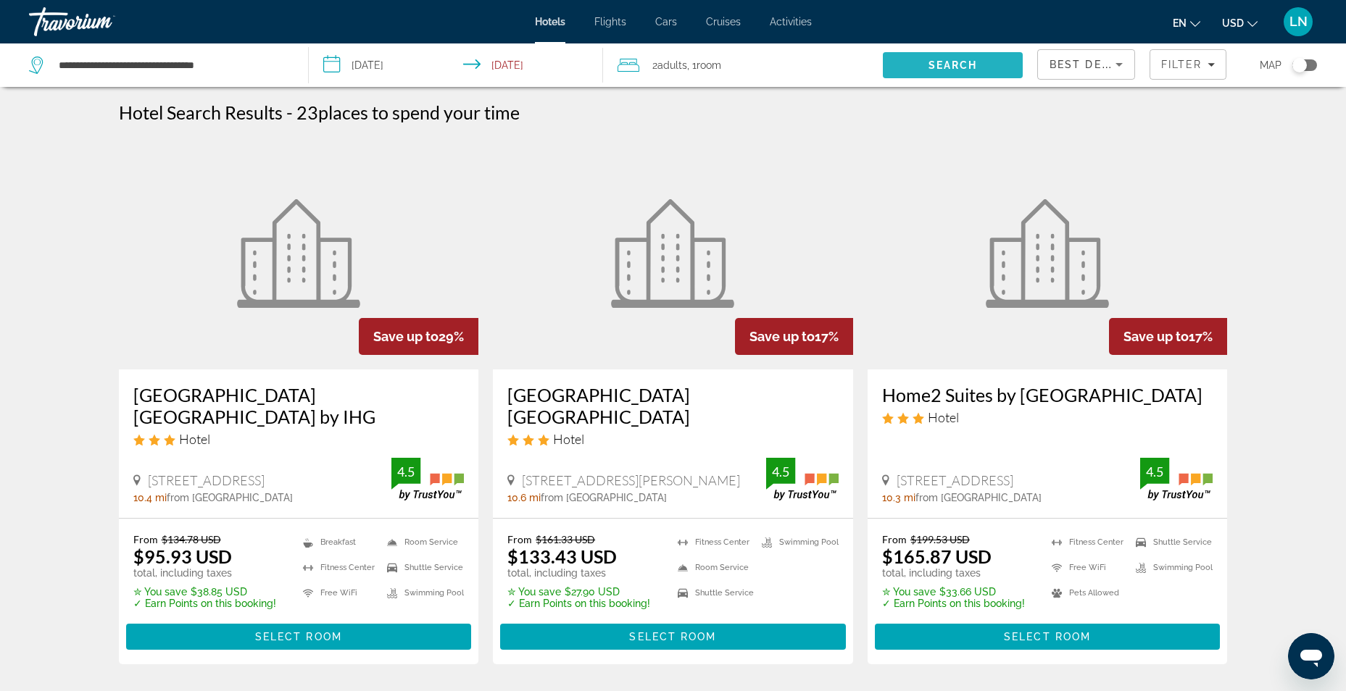
click at [966, 65] on span "Search" at bounding box center [952, 65] width 49 height 12
click at [1203, 66] on div "Filter" at bounding box center [1188, 65] width 54 height 12
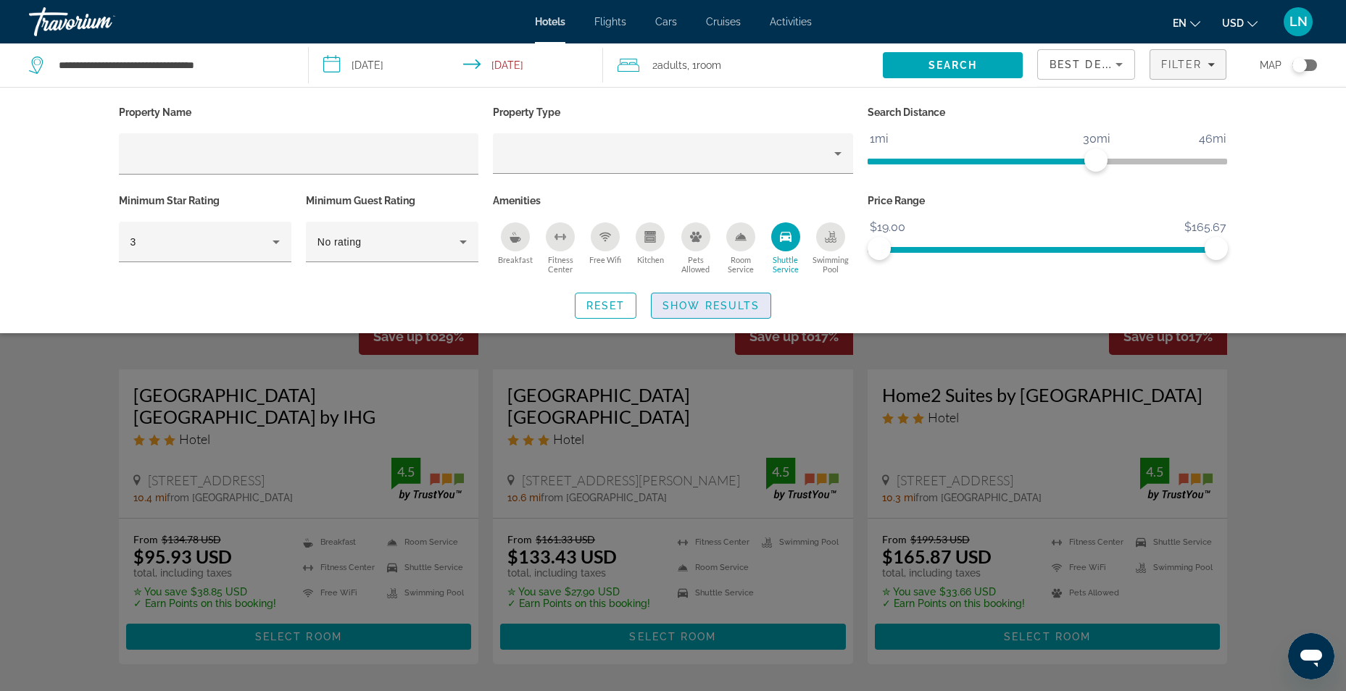
click at [722, 307] on span "Show Results" at bounding box center [710, 306] width 97 height 12
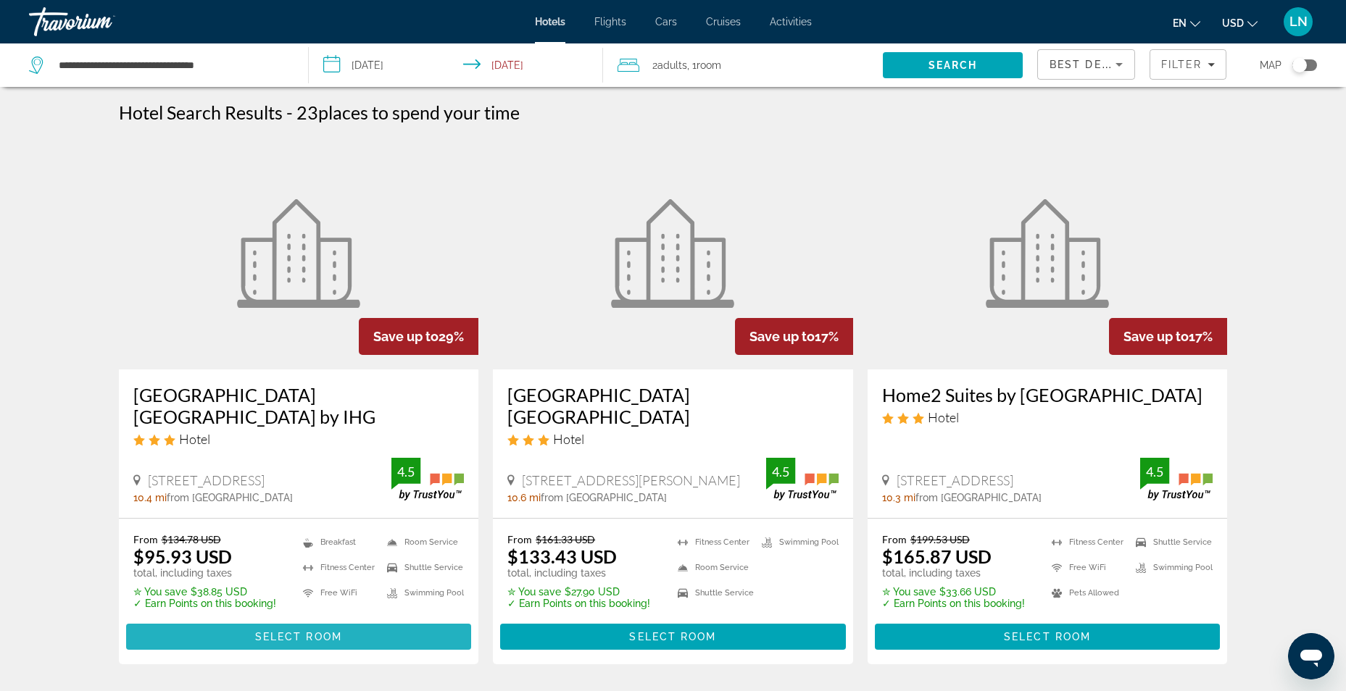
click at [304, 641] on span "Select Room" at bounding box center [298, 637] width 87 height 12
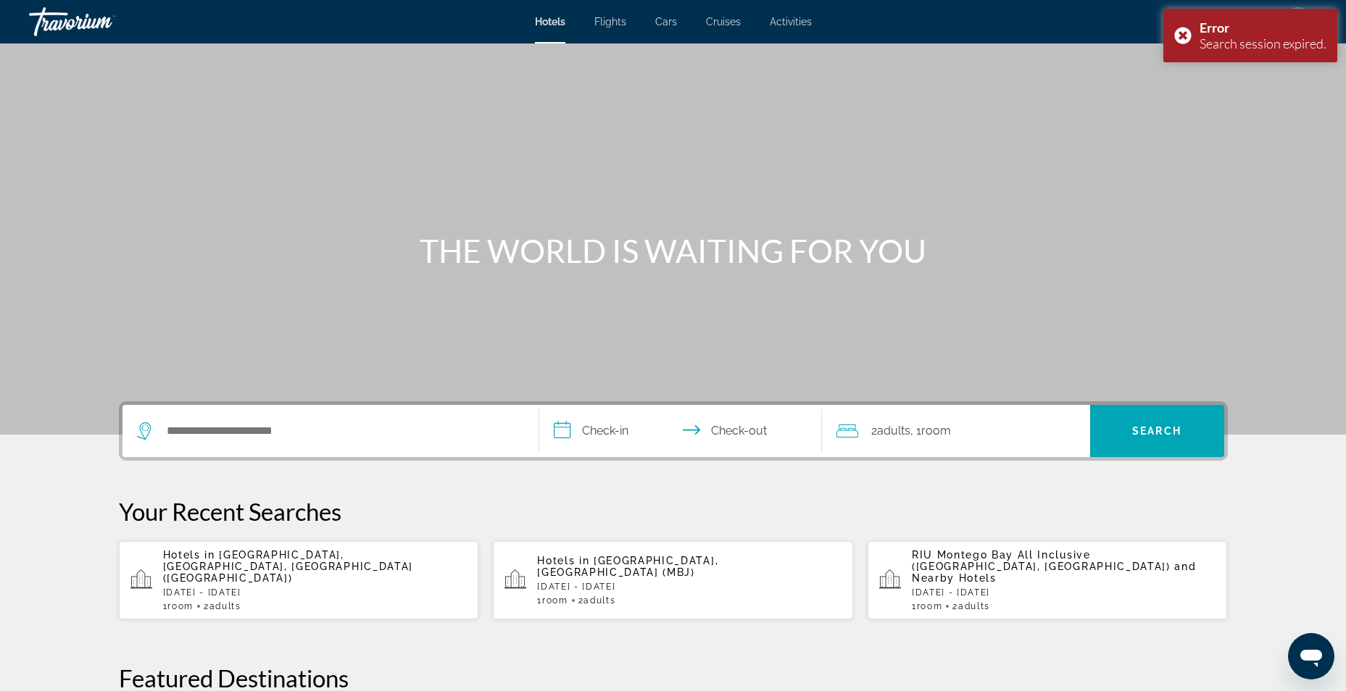
click at [377, 415] on div "Search widget" at bounding box center [330, 431] width 387 height 52
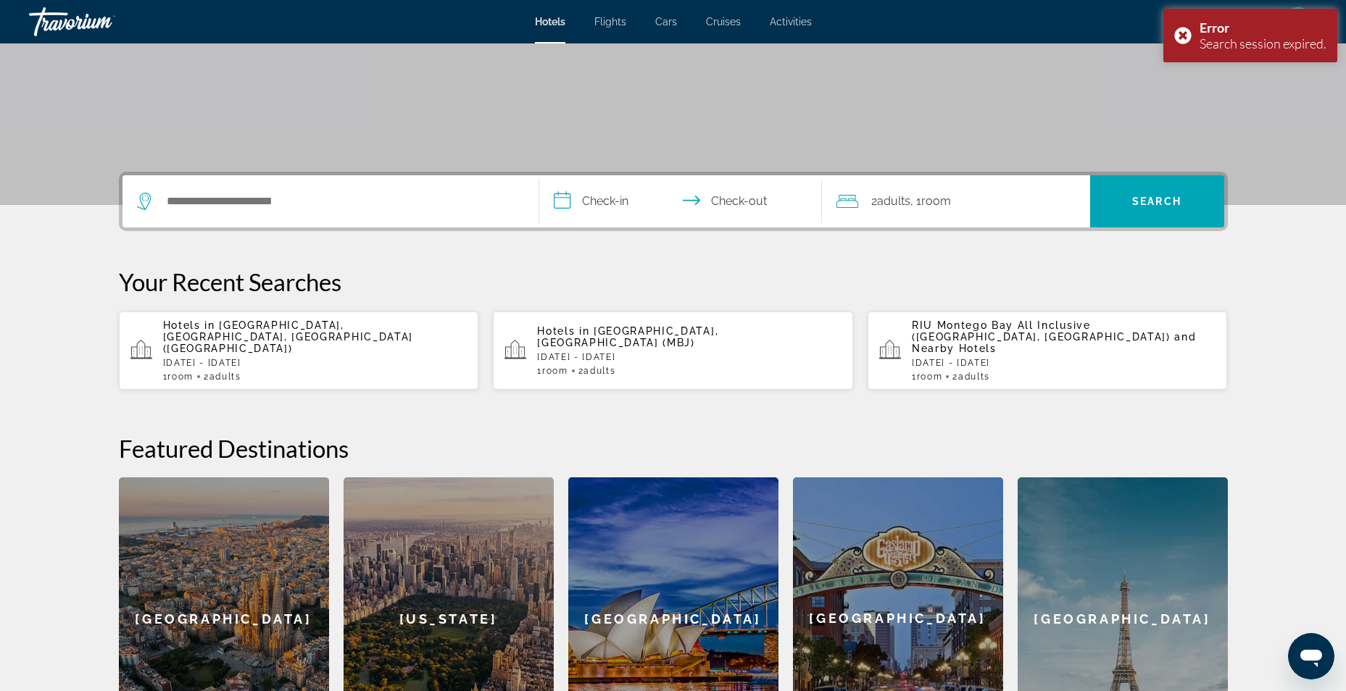
scroll to position [354, 0]
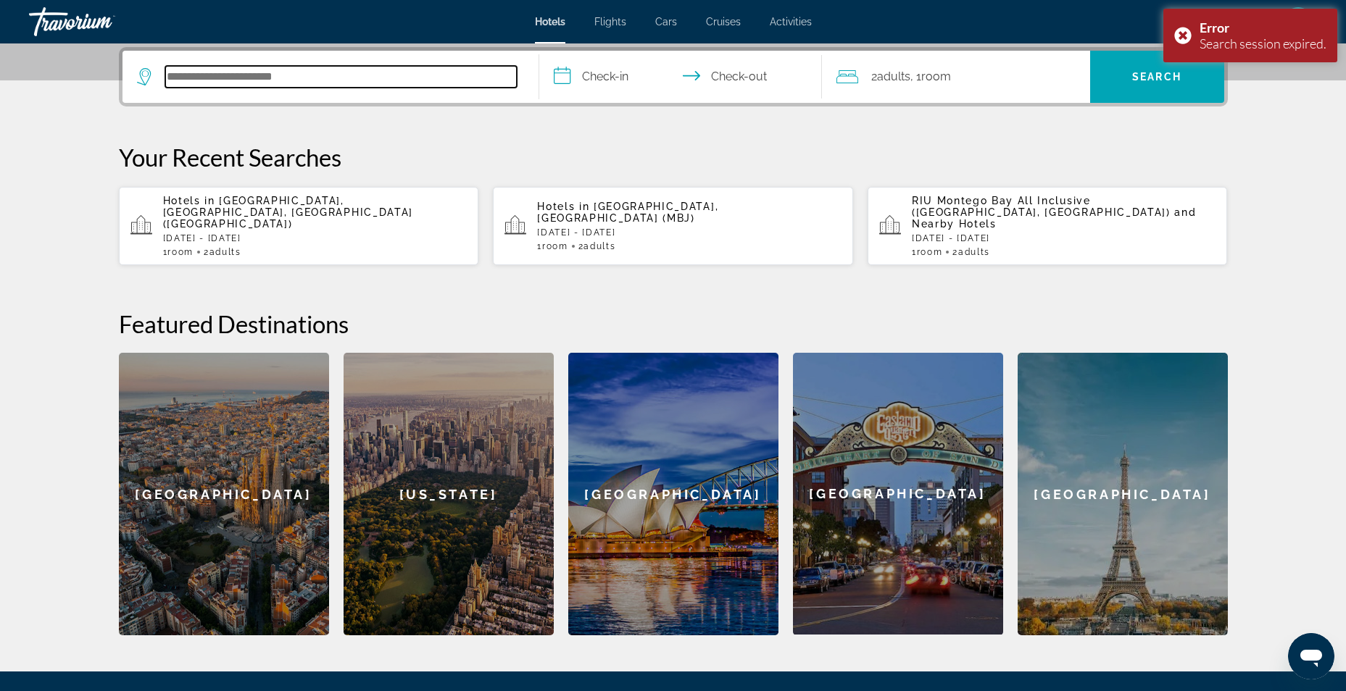
click at [270, 70] on input "Search hotel destination" at bounding box center [340, 77] width 351 height 22
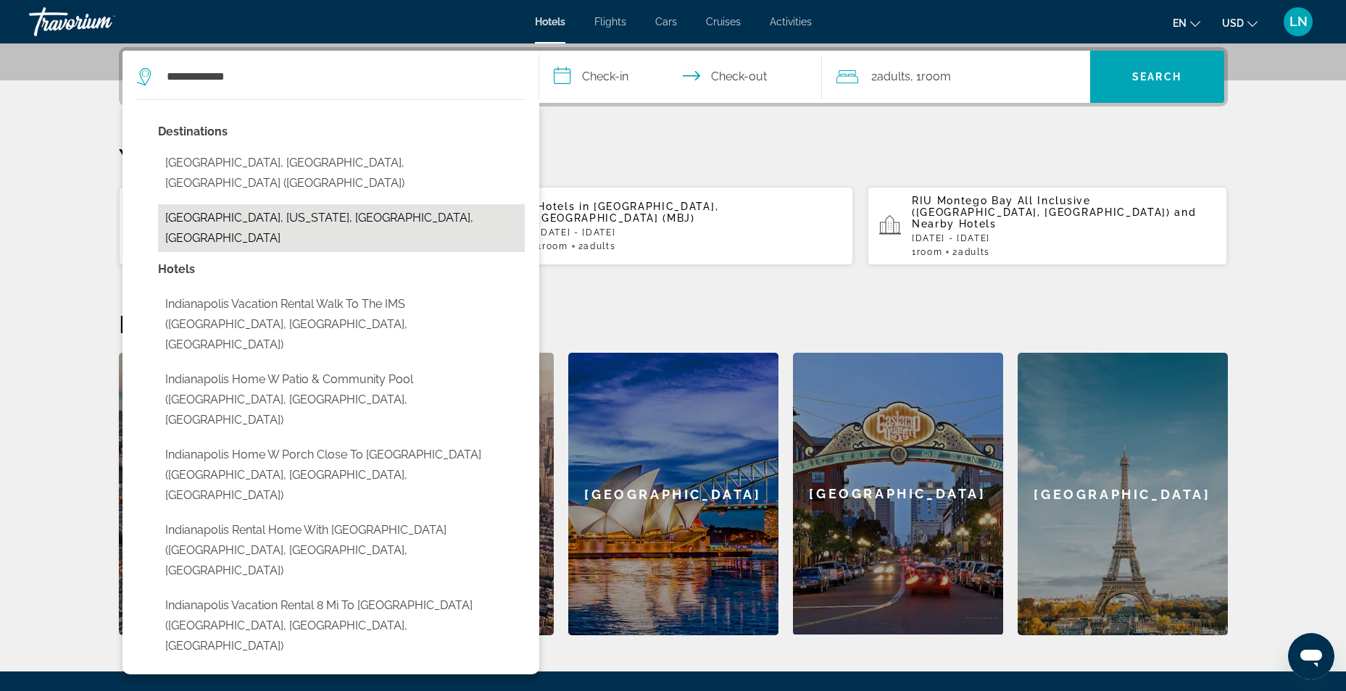
click at [294, 204] on button "[GEOGRAPHIC_DATA], [US_STATE], [GEOGRAPHIC_DATA], [GEOGRAPHIC_DATA]" at bounding box center [341, 228] width 367 height 48
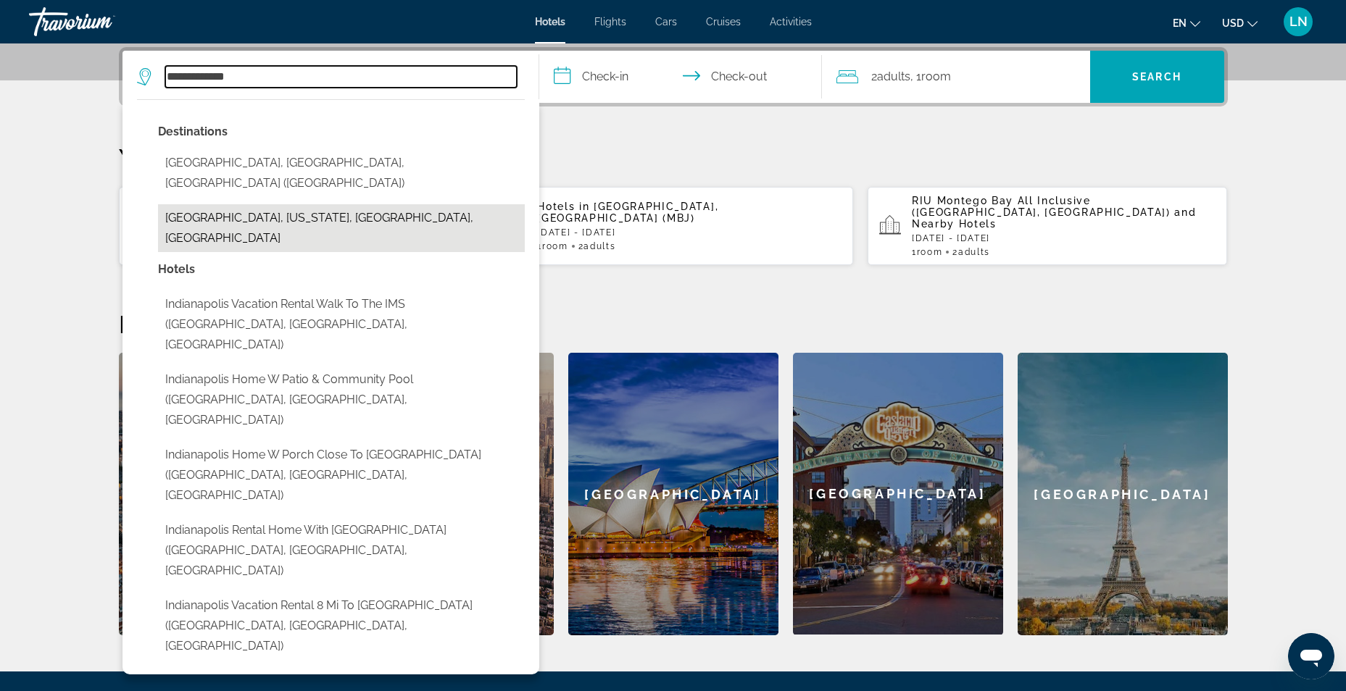
type input "**********"
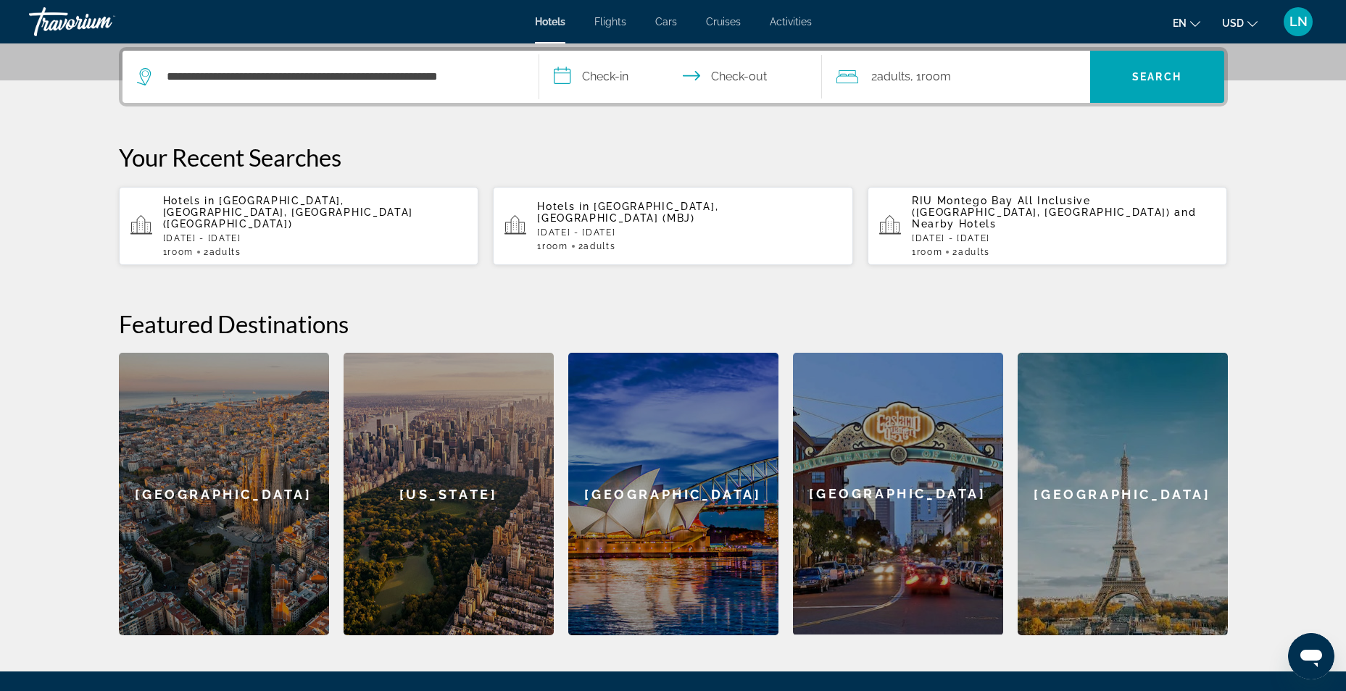
click at [615, 85] on input "**********" at bounding box center [683, 79] width 288 height 57
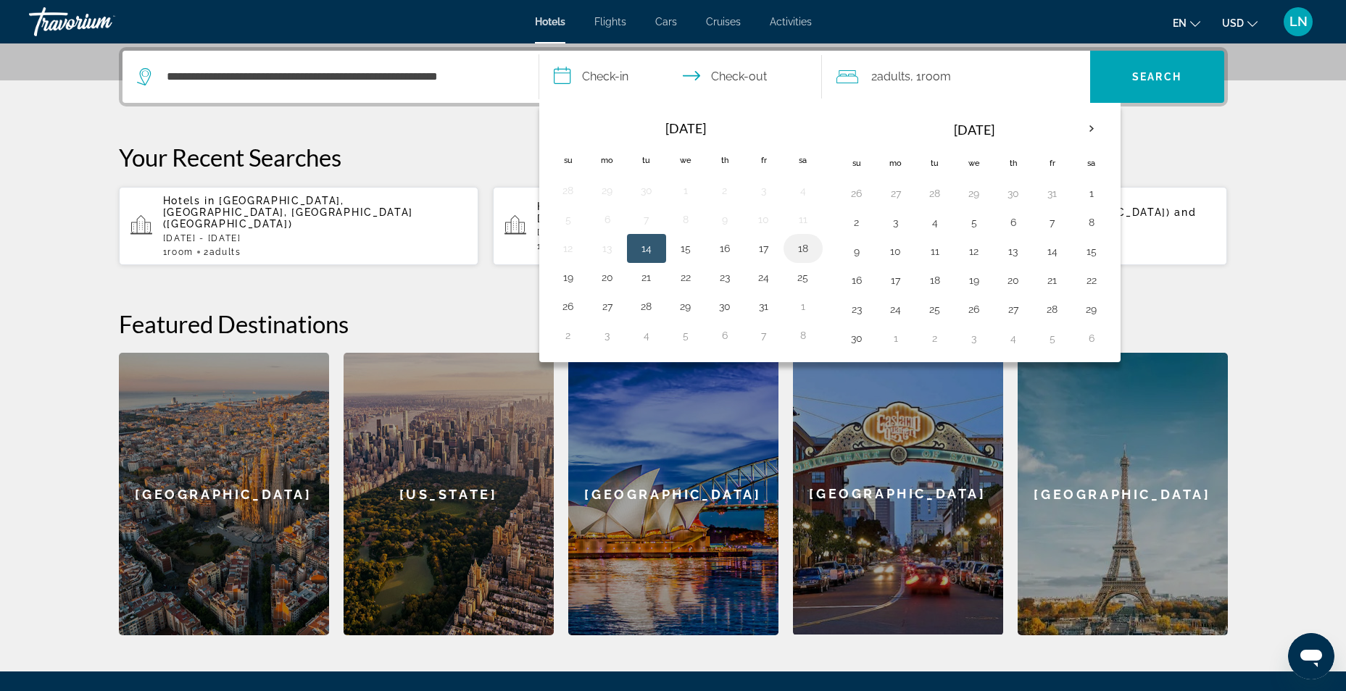
click at [800, 252] on button "18" at bounding box center [802, 248] width 23 height 20
click at [654, 279] on button "21" at bounding box center [646, 277] width 23 height 20
type input "**********"
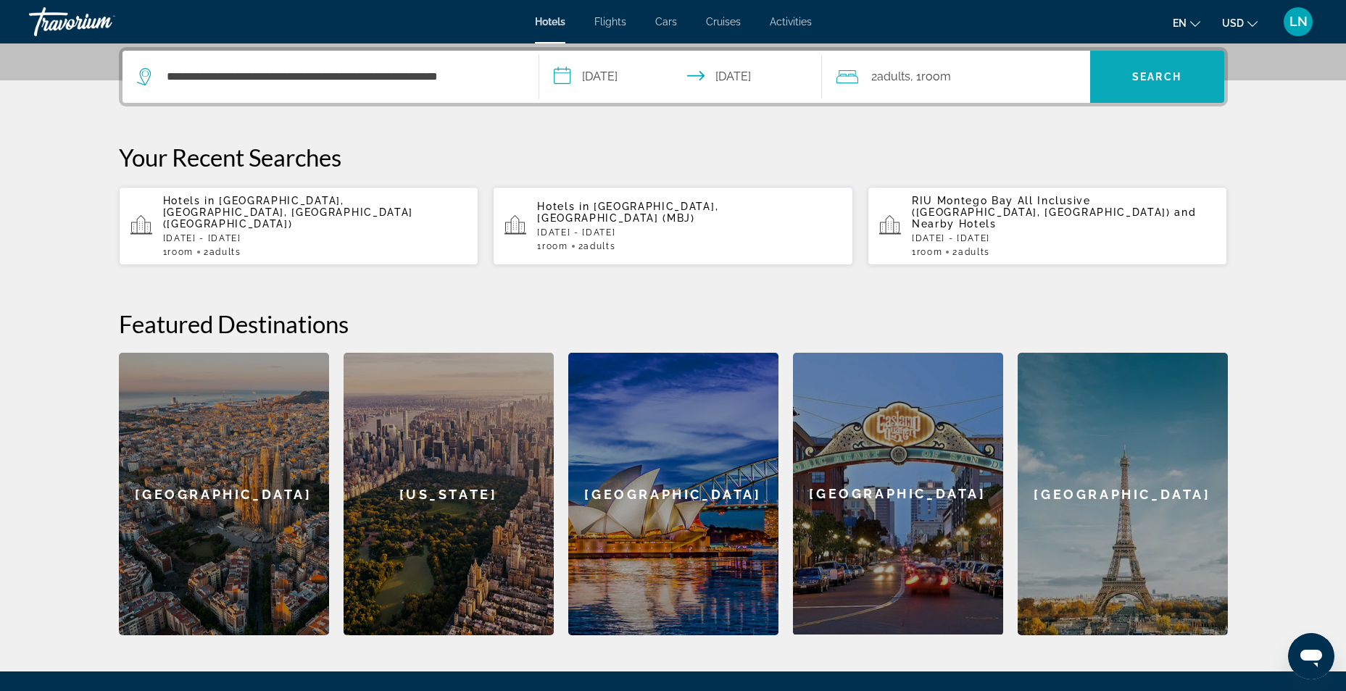
click at [1159, 67] on span "Search" at bounding box center [1157, 76] width 134 height 35
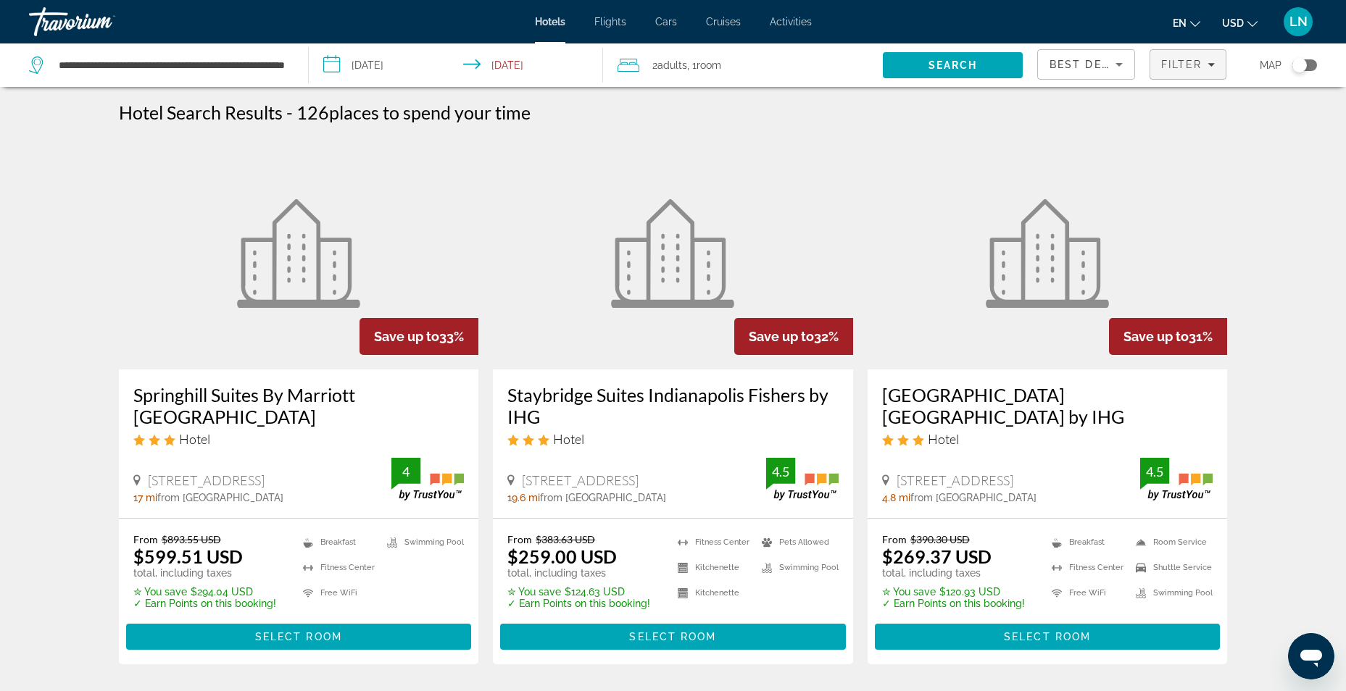
click at [1218, 62] on span "Filters" at bounding box center [1187, 64] width 75 height 35
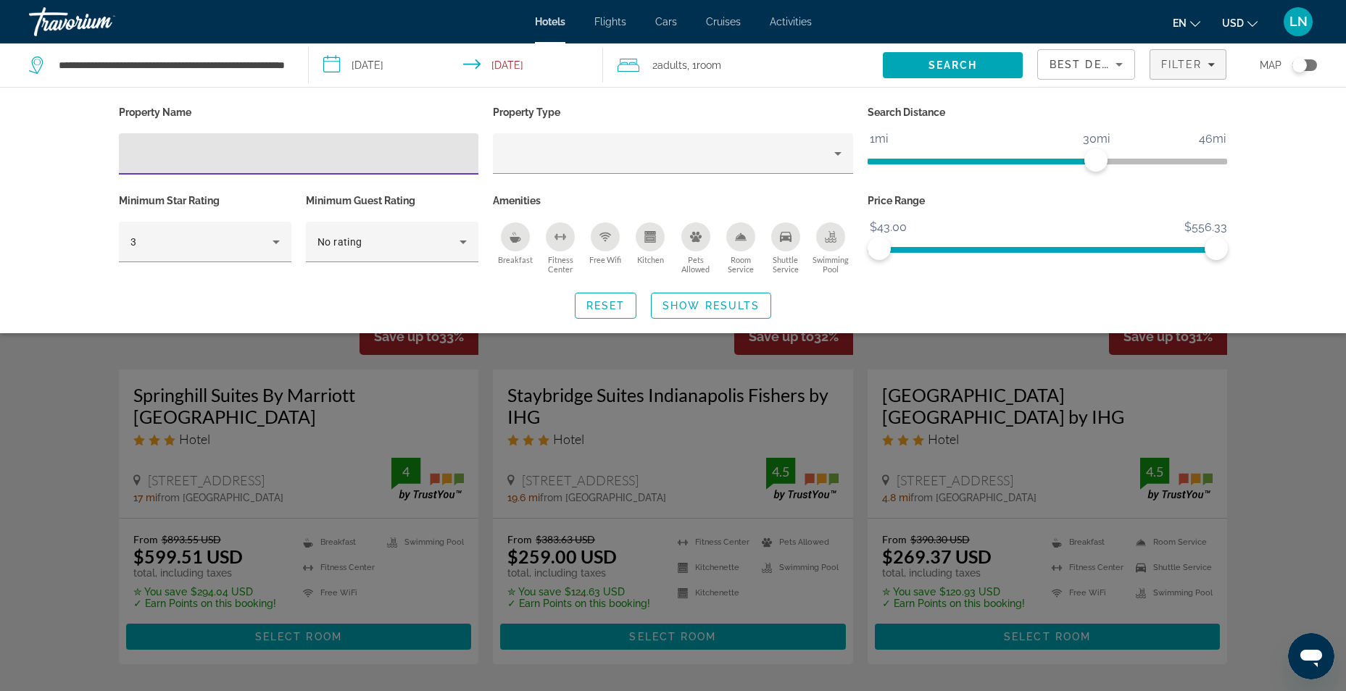
click at [788, 237] on icon "Shuttle Service" at bounding box center [786, 237] width 12 height 12
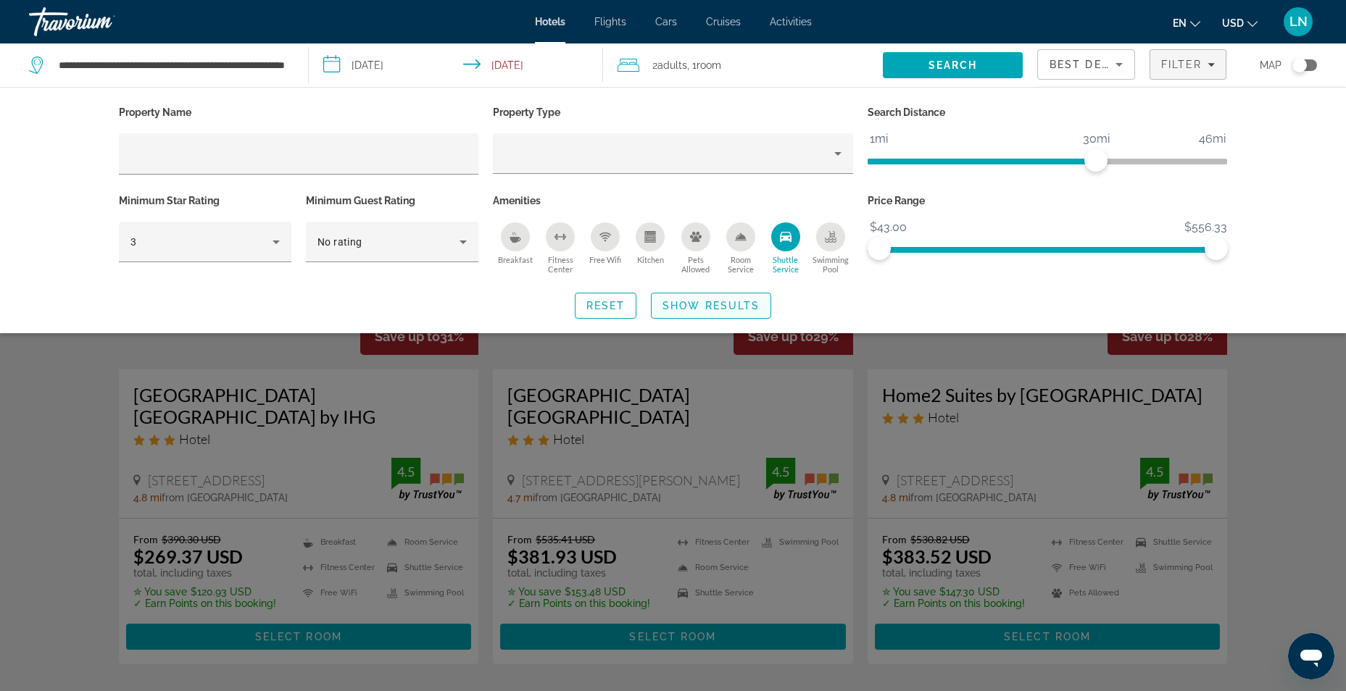
click at [730, 310] on span "Show Results" at bounding box center [710, 306] width 97 height 12
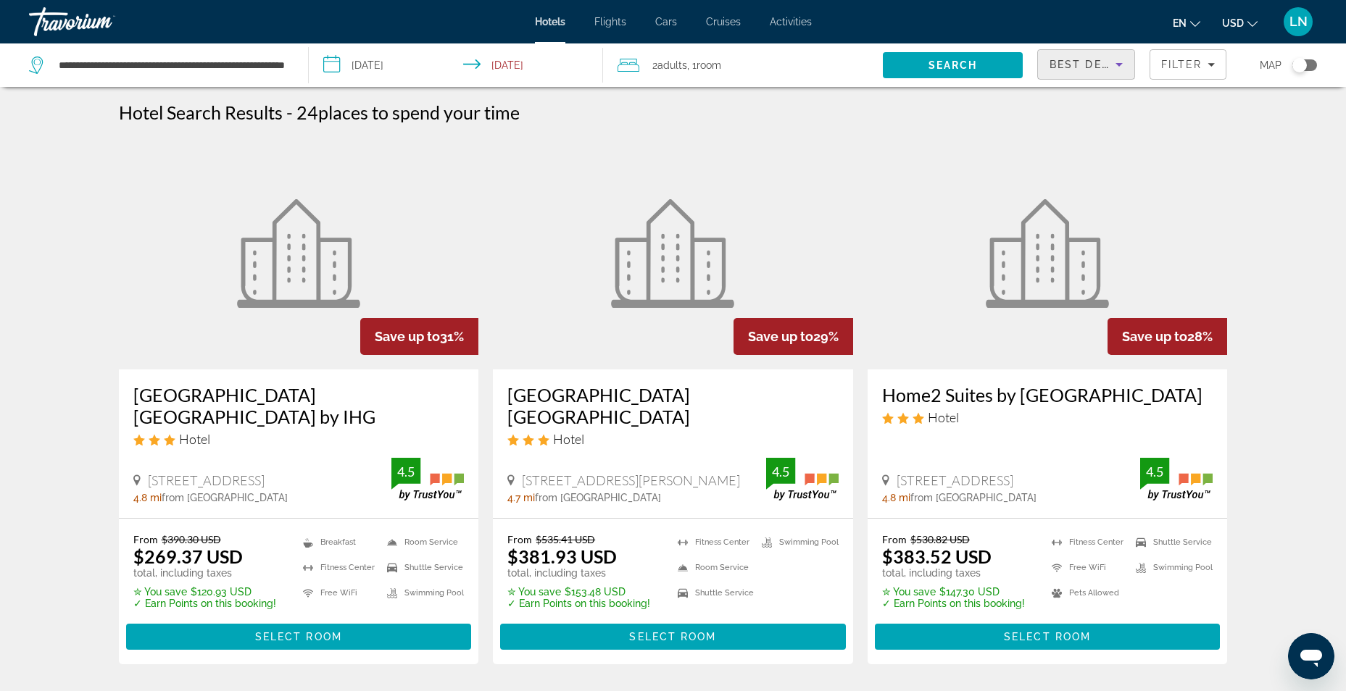
click at [1119, 64] on icon "Sort by" at bounding box center [1118, 65] width 7 height 4
click at [1094, 170] on span "Lowest Price" at bounding box center [1078, 172] width 58 height 12
